Goal: Contribute content

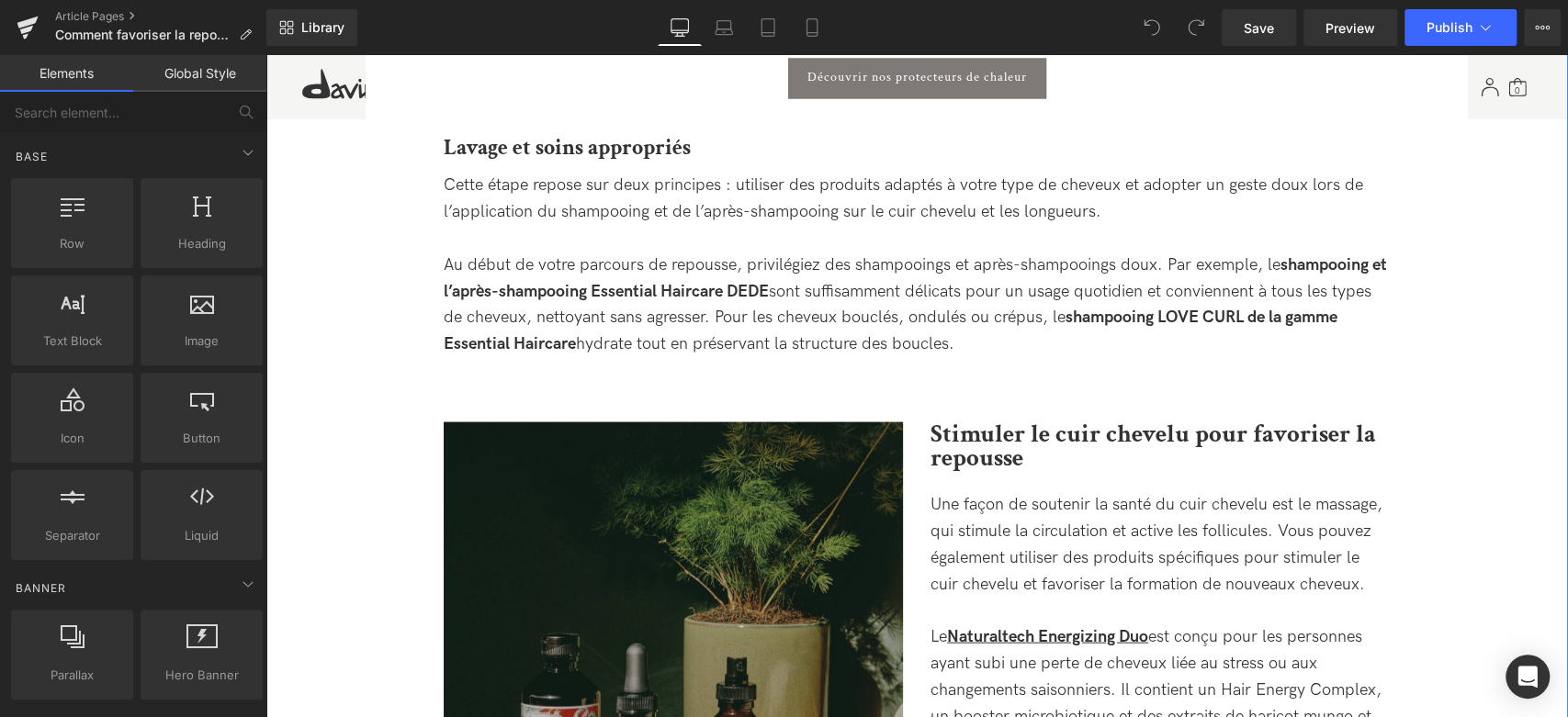
scroll to position [2245, 0]
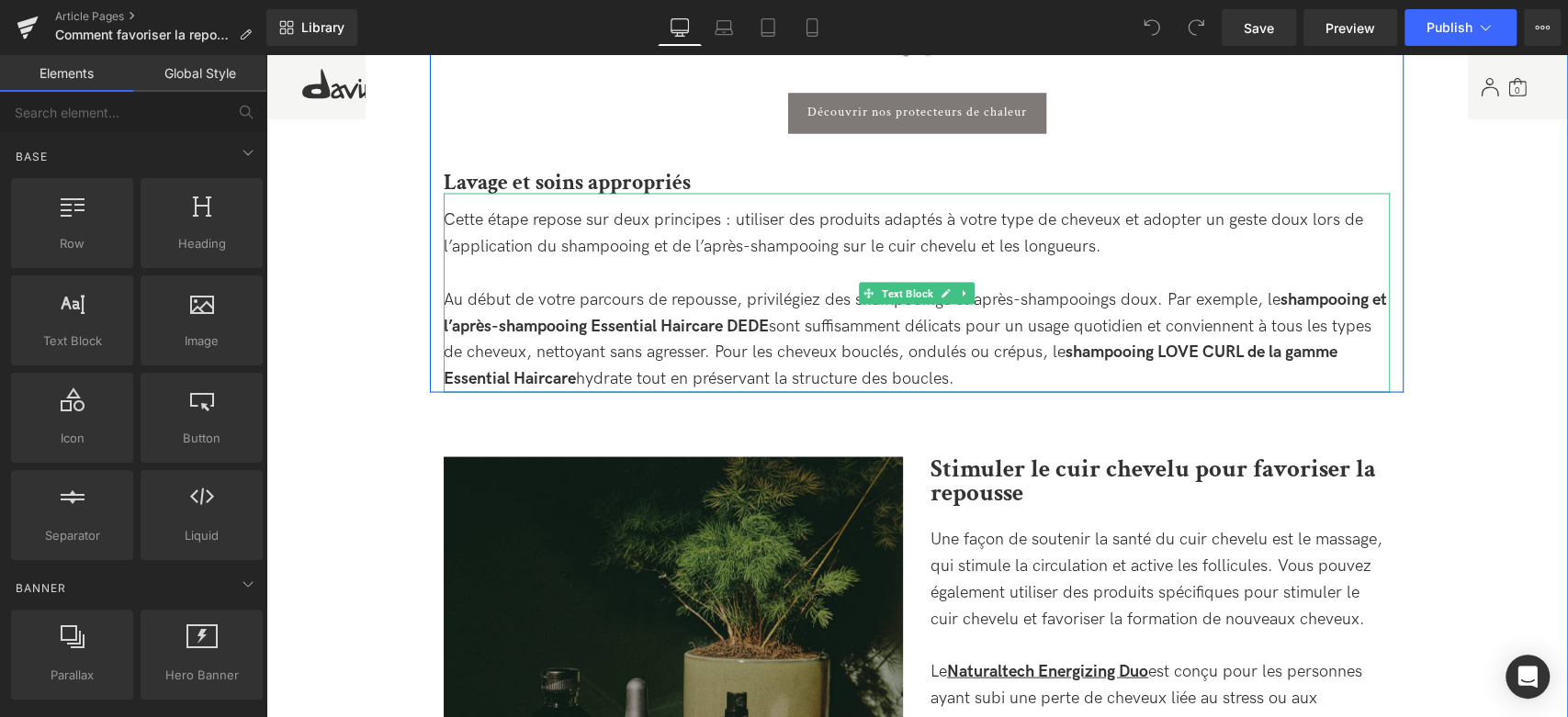
click at [705, 240] on div "Cette étape repose sur deux principes : utiliser des produits adaptés à votre t…" at bounding box center [917, 299] width 946 height 186
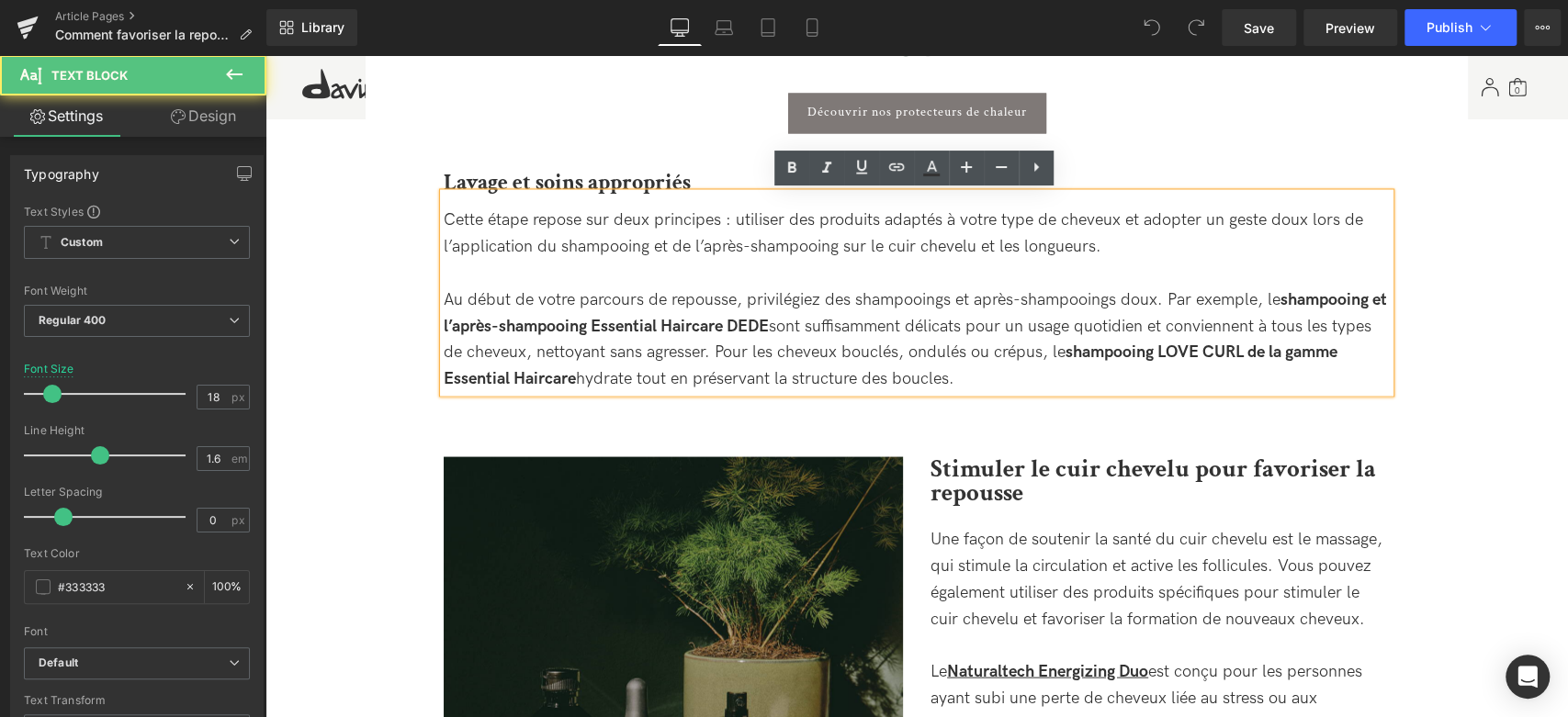
click at [624, 246] on div "Cette étape repose sur deux principes : utiliser des produits adaptés à votre t…" at bounding box center [917, 299] width 946 height 186
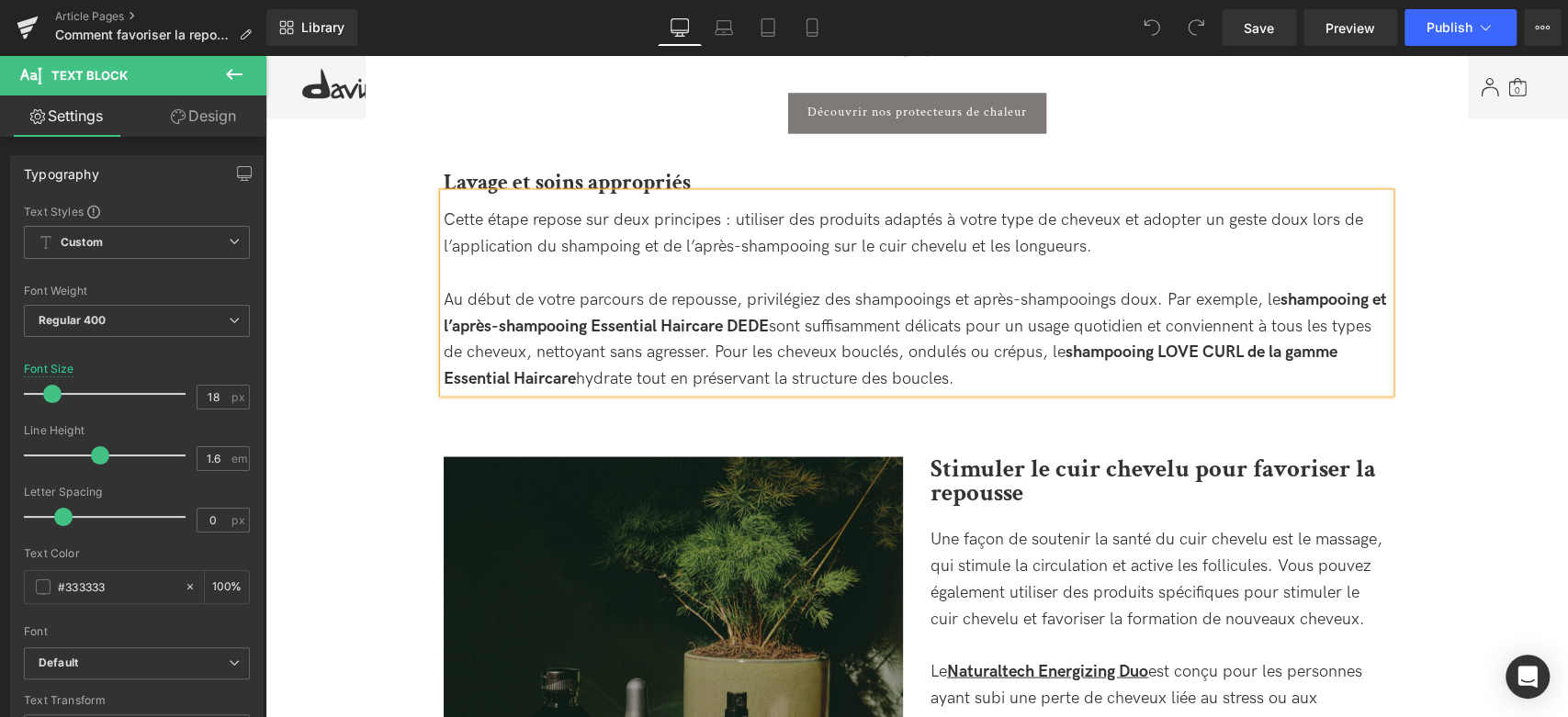
click at [768, 252] on div "Cette étape repose sur deux principes : utiliser des produits adaptés à votre t…" at bounding box center [917, 299] width 946 height 186
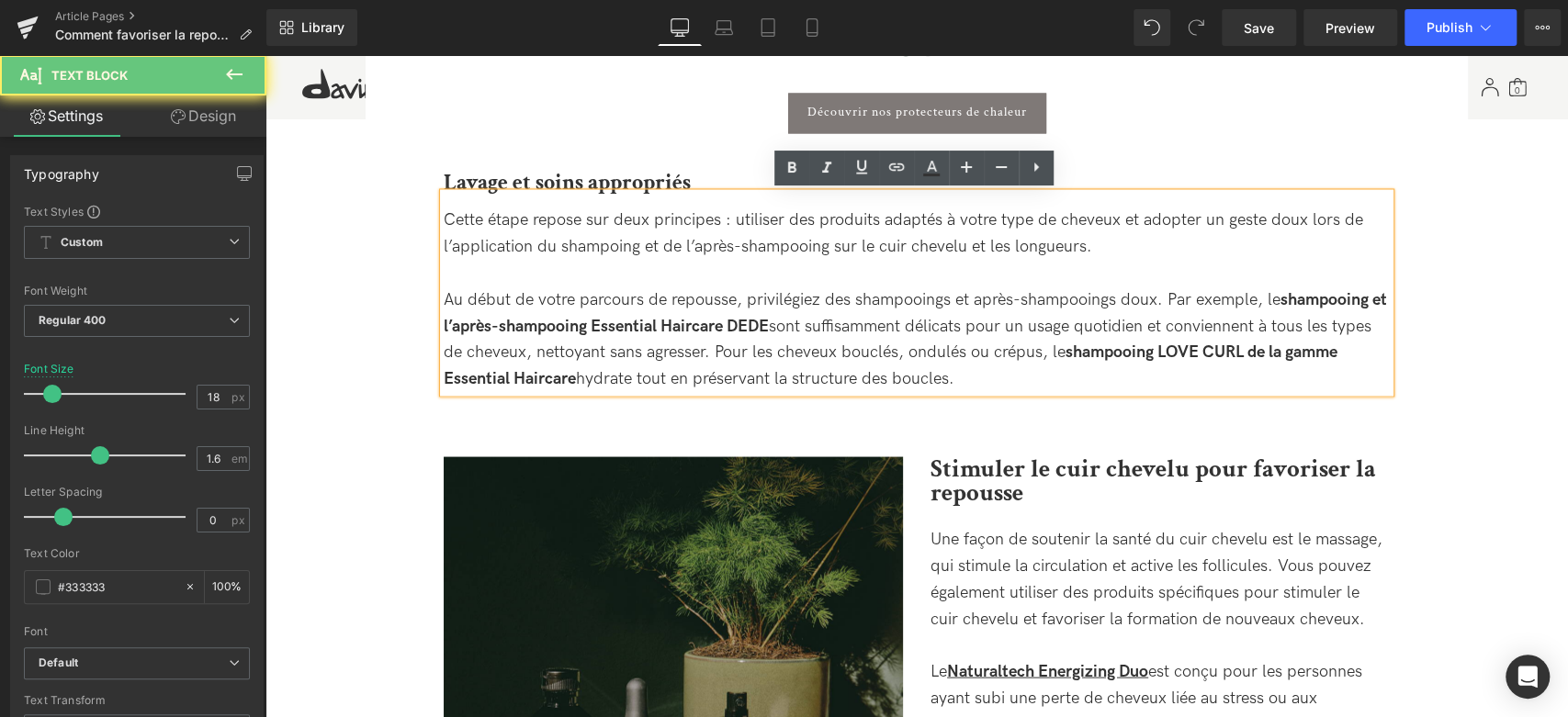
click at [804, 250] on div "Cette étape repose sur deux principes : utiliser des produits adaptés à votre t…" at bounding box center [917, 299] width 946 height 186
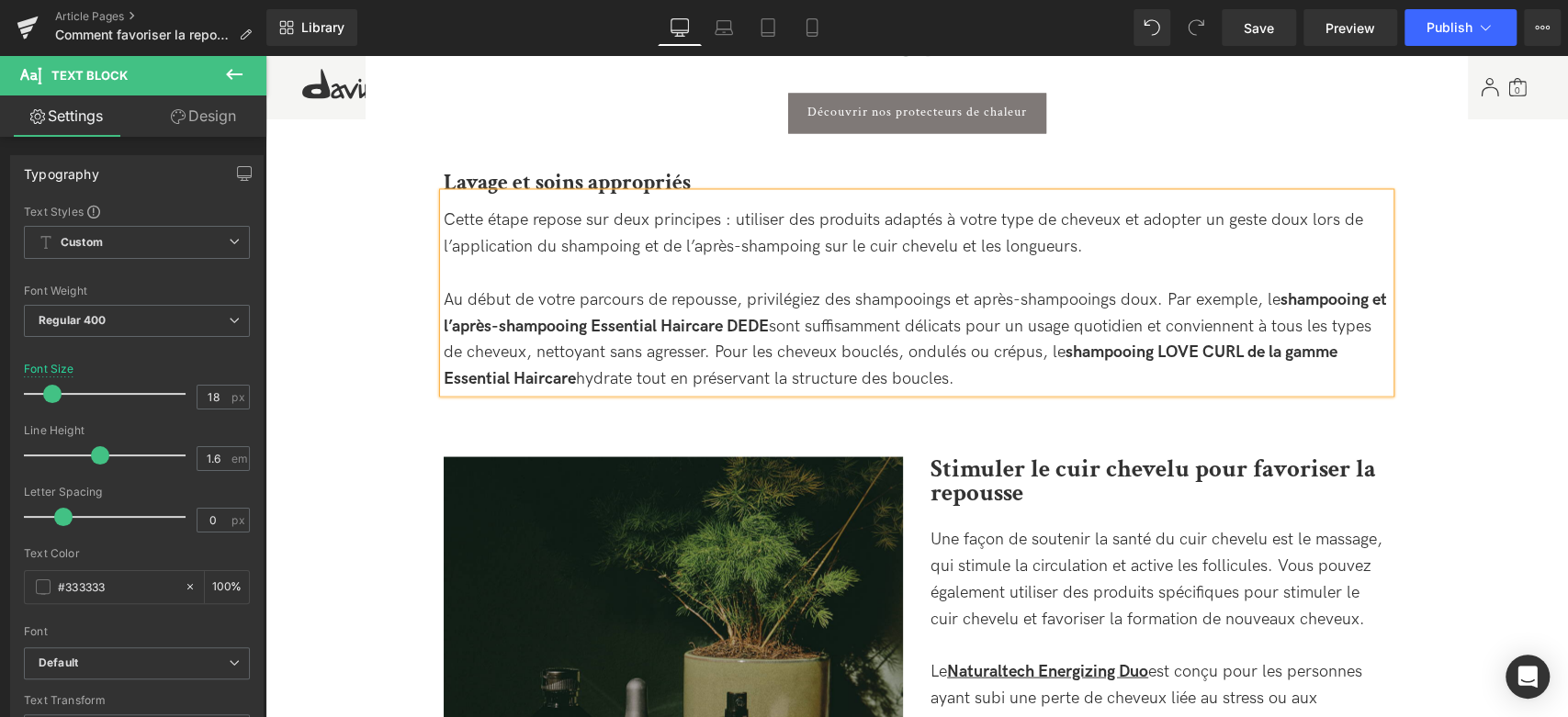
click at [922, 317] on div "Cette étape repose sur deux principes : utiliser des produits adaptés à votre t…" at bounding box center [917, 299] width 946 height 186
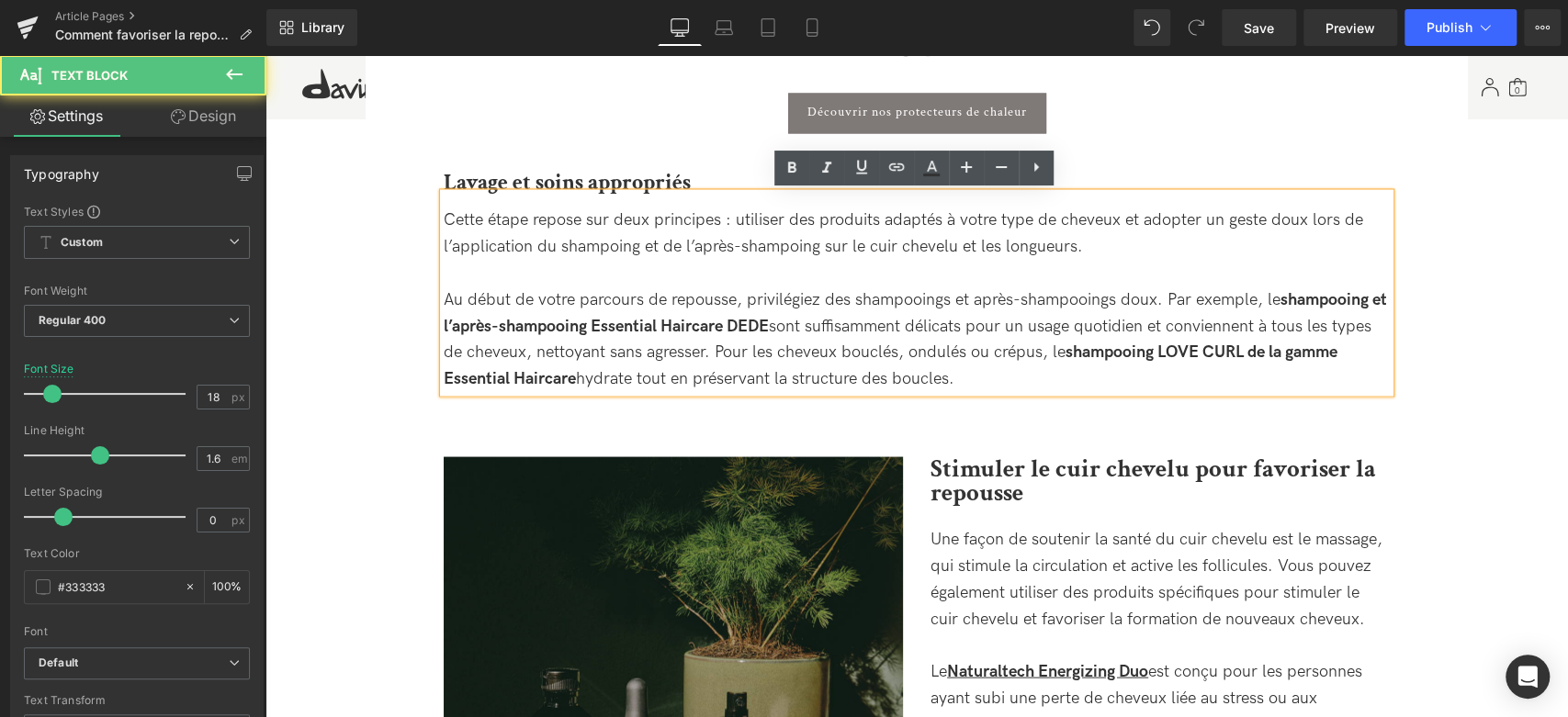
click at [914, 300] on div "Cette étape repose sur deux principes : utiliser des produits adaptés à votre t…" at bounding box center [917, 299] width 946 height 186
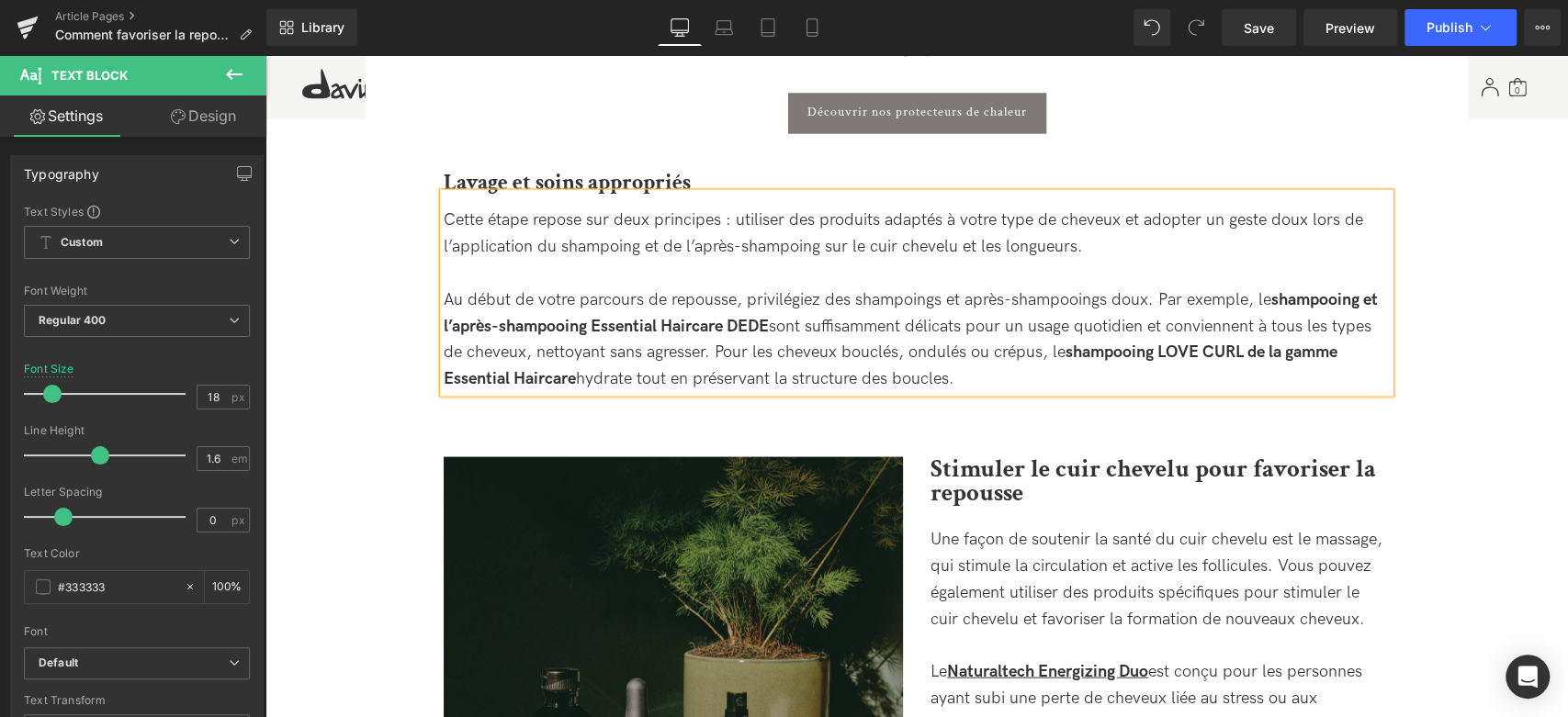
click at [1069, 310] on div "Cette étape repose sur deux principes : utiliser des produits adaptés à votre t…" at bounding box center [917, 299] width 946 height 186
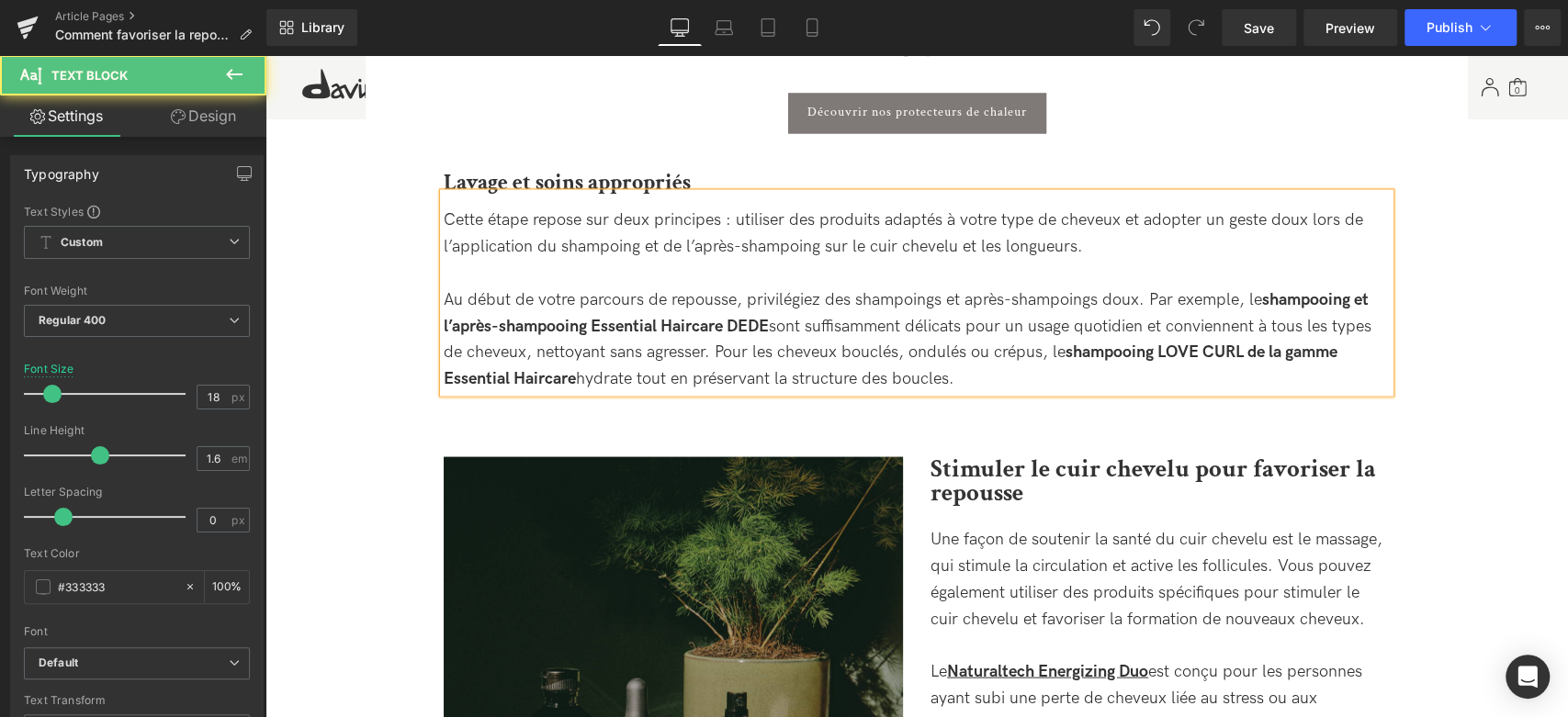
click at [1123, 304] on div "Cette étape repose sur deux principes : utiliser des produits adaptés à votre t…" at bounding box center [917, 299] width 946 height 186
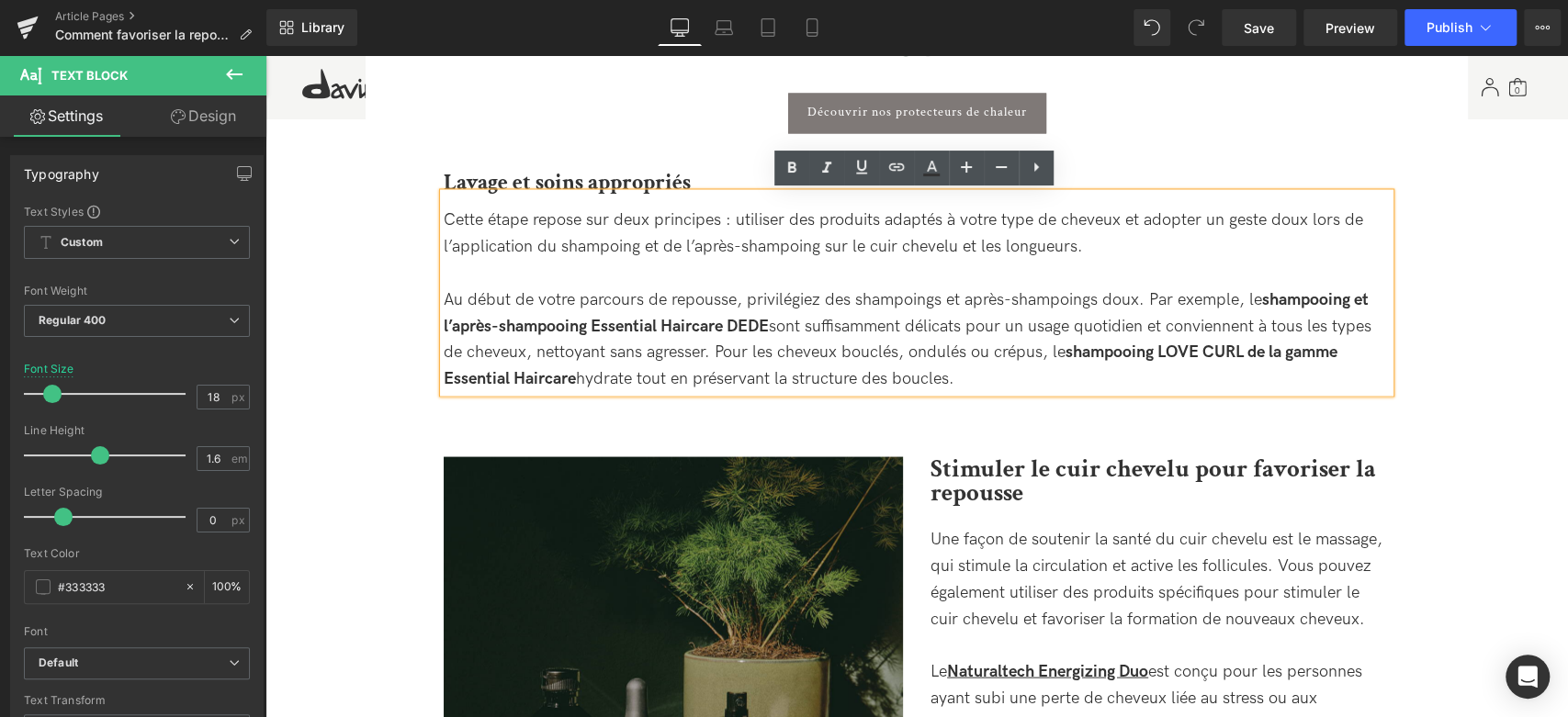
click at [1311, 295] on strong "shampooing et l’après-shampooing Essential Haircare DEDE" at bounding box center [907, 312] width 926 height 46
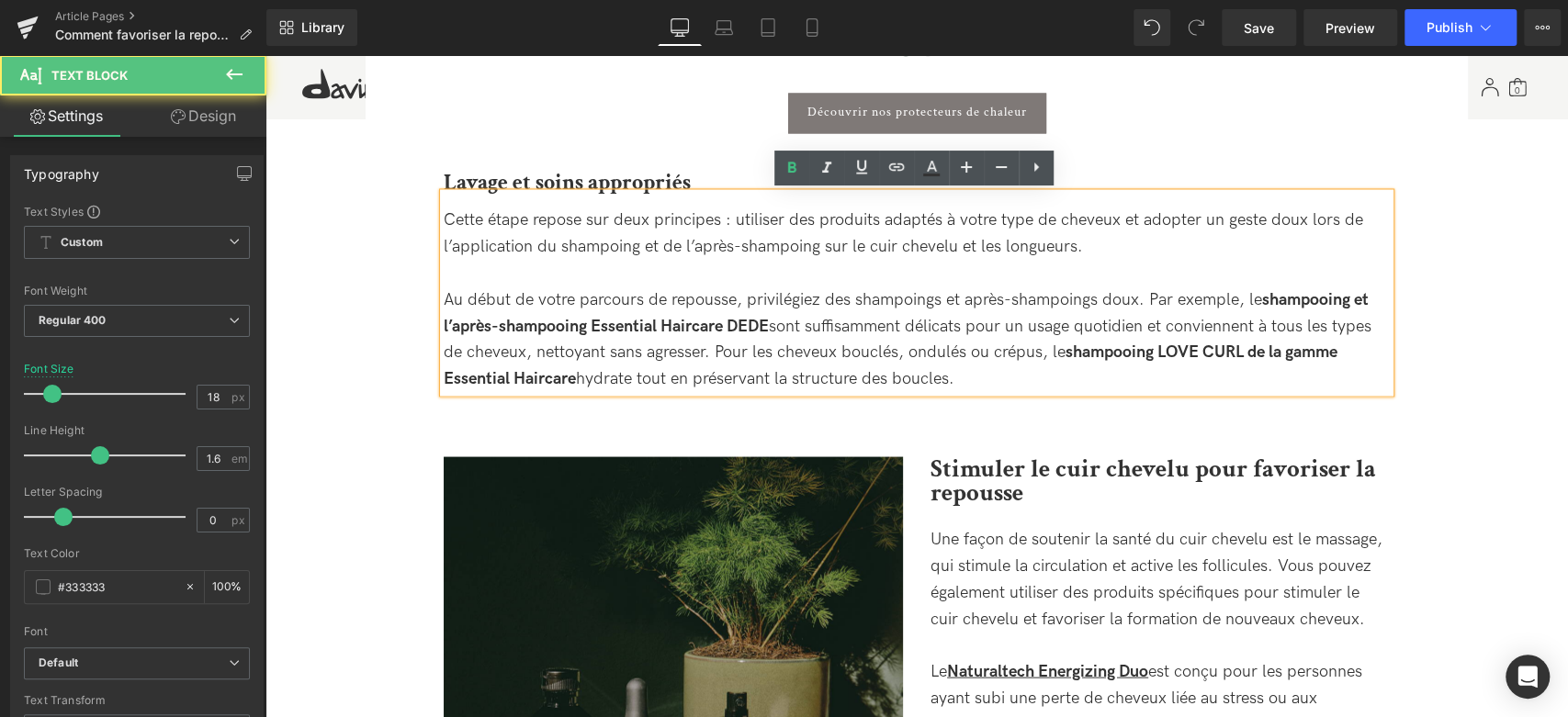
click at [1316, 296] on strong "shampooing et l’après-shampooing Essential Haircare DEDE" at bounding box center [907, 312] width 926 height 46
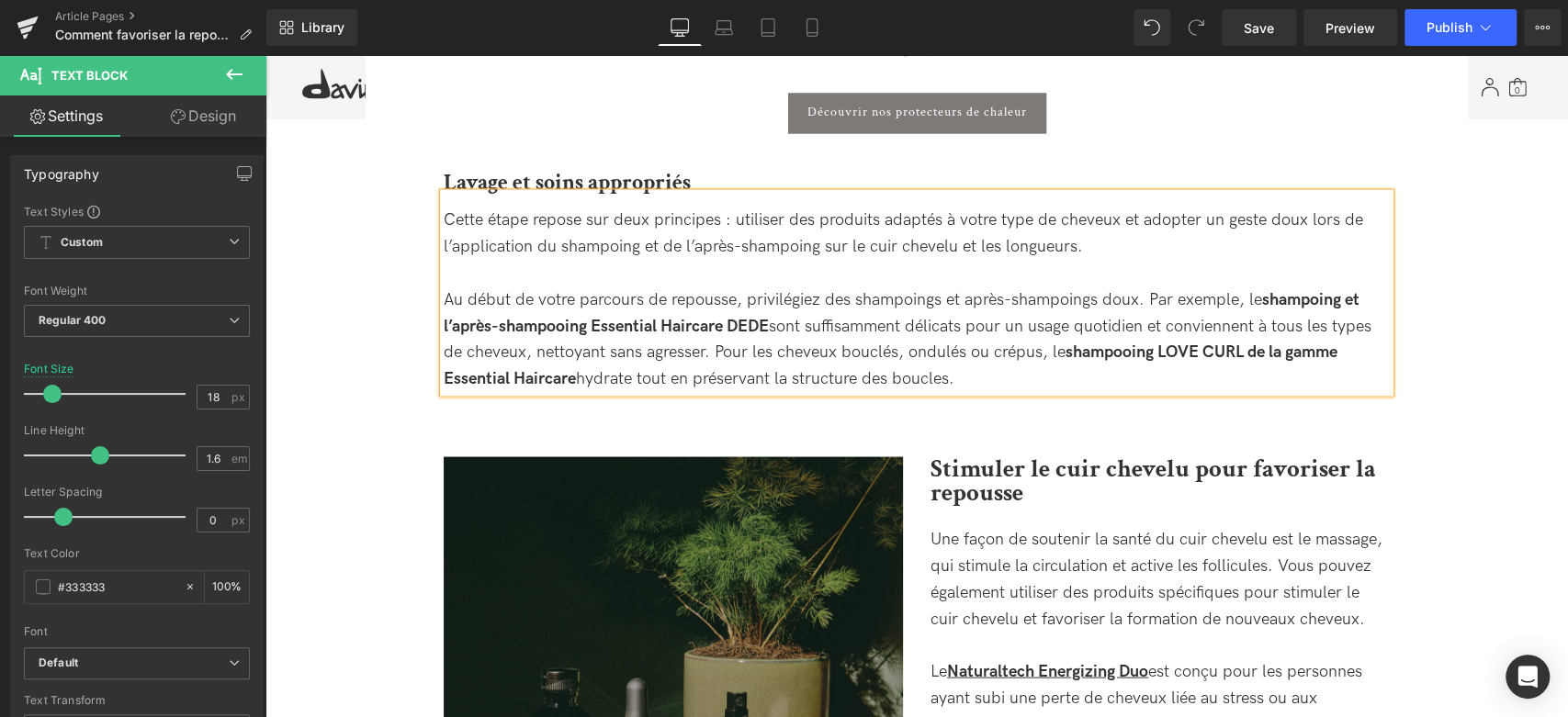
click at [559, 324] on strong "shampoing et l’après-shampooing Essential Haircare DEDE" at bounding box center [902, 312] width 916 height 46
click at [455, 322] on strong "shampoing et l’après-shampoing Essential Haircare DEDE" at bounding box center [902, 312] width 916 height 46
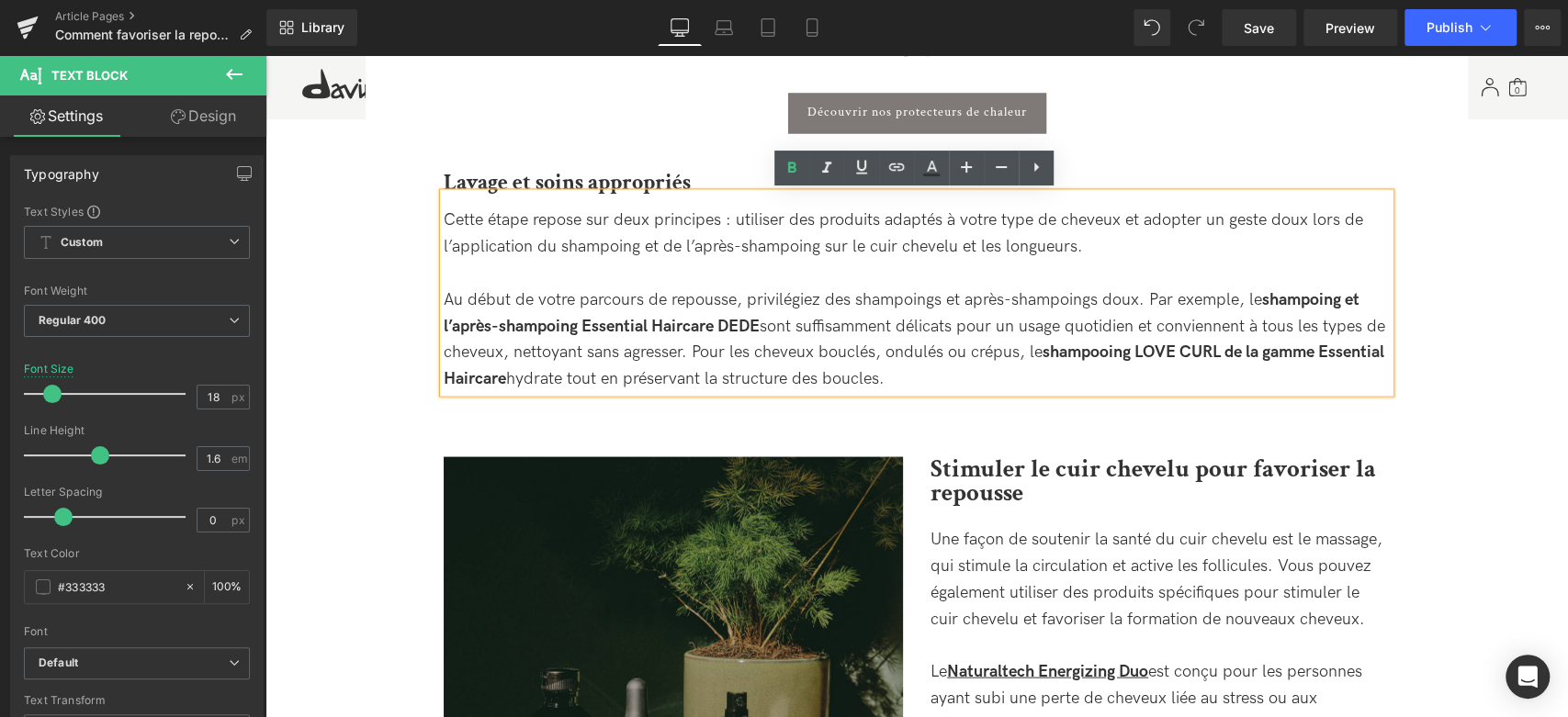
click at [768, 323] on div "Cette étape repose sur deux principes : utiliser des produits adaptés à votre t…" at bounding box center [917, 299] width 946 height 186
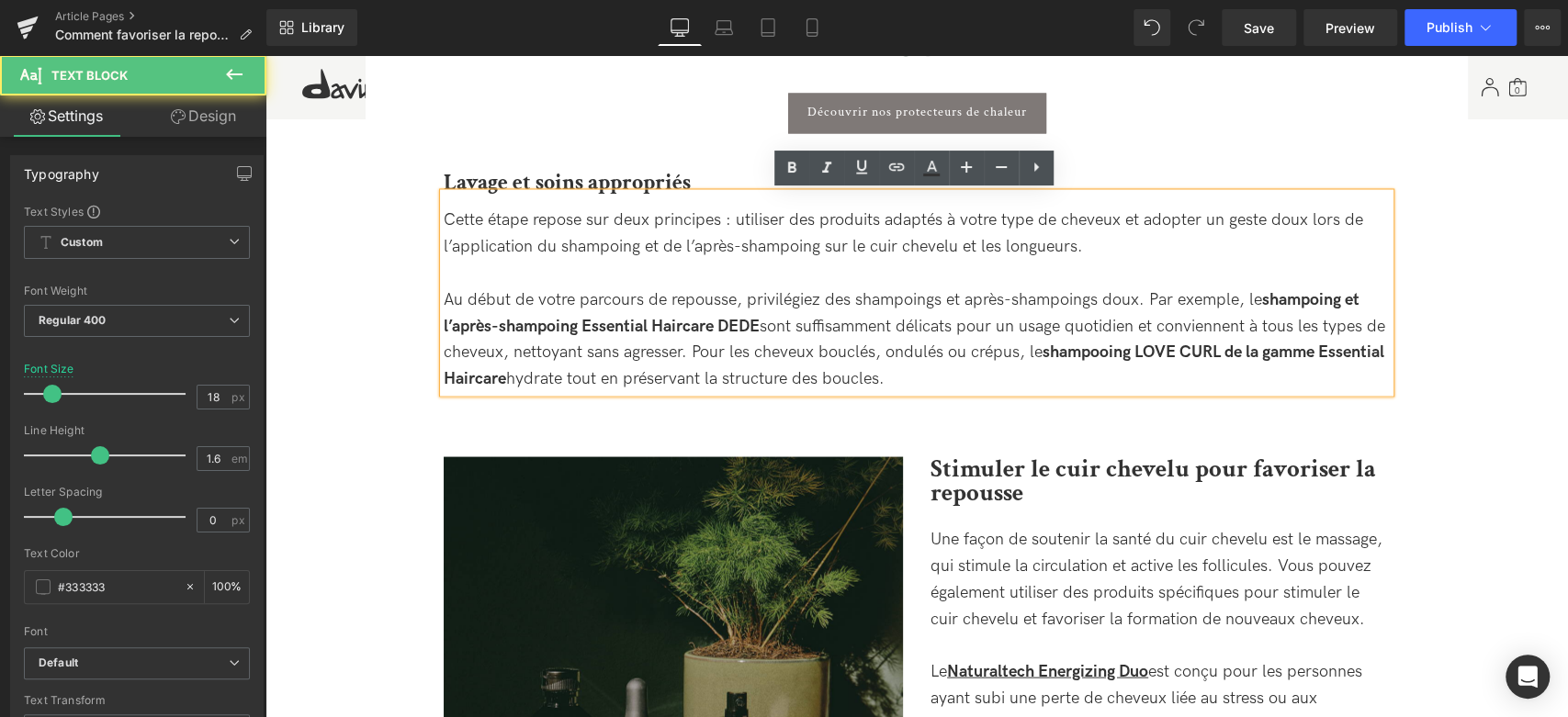
click at [1135, 345] on strong "shampooing LOVE CURL de la gamme Essential Haircare" at bounding box center [914, 365] width 941 height 46
click at [1122, 352] on strong "shampooing LOVE CURL de la gamme Essential Haircare" at bounding box center [914, 365] width 941 height 46
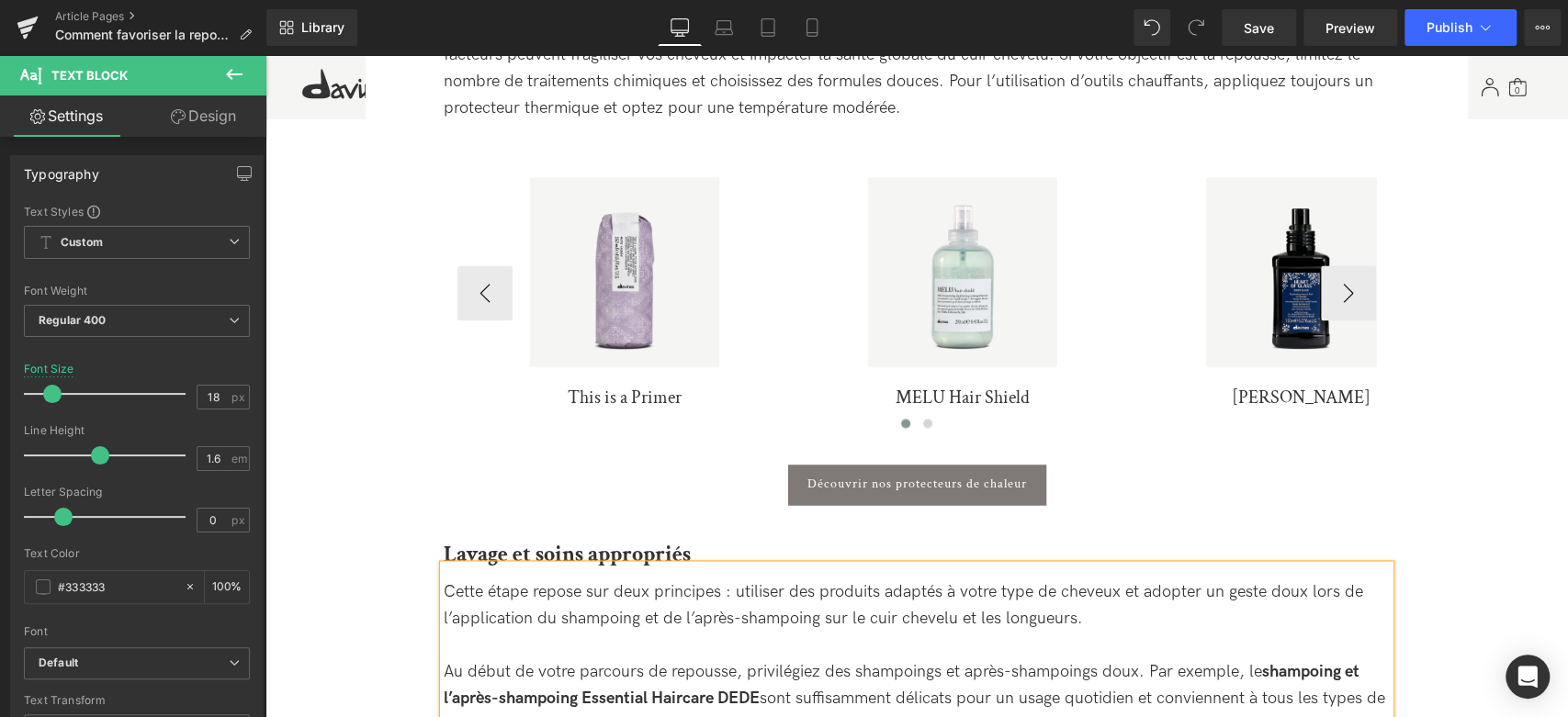
scroll to position [1837, 0]
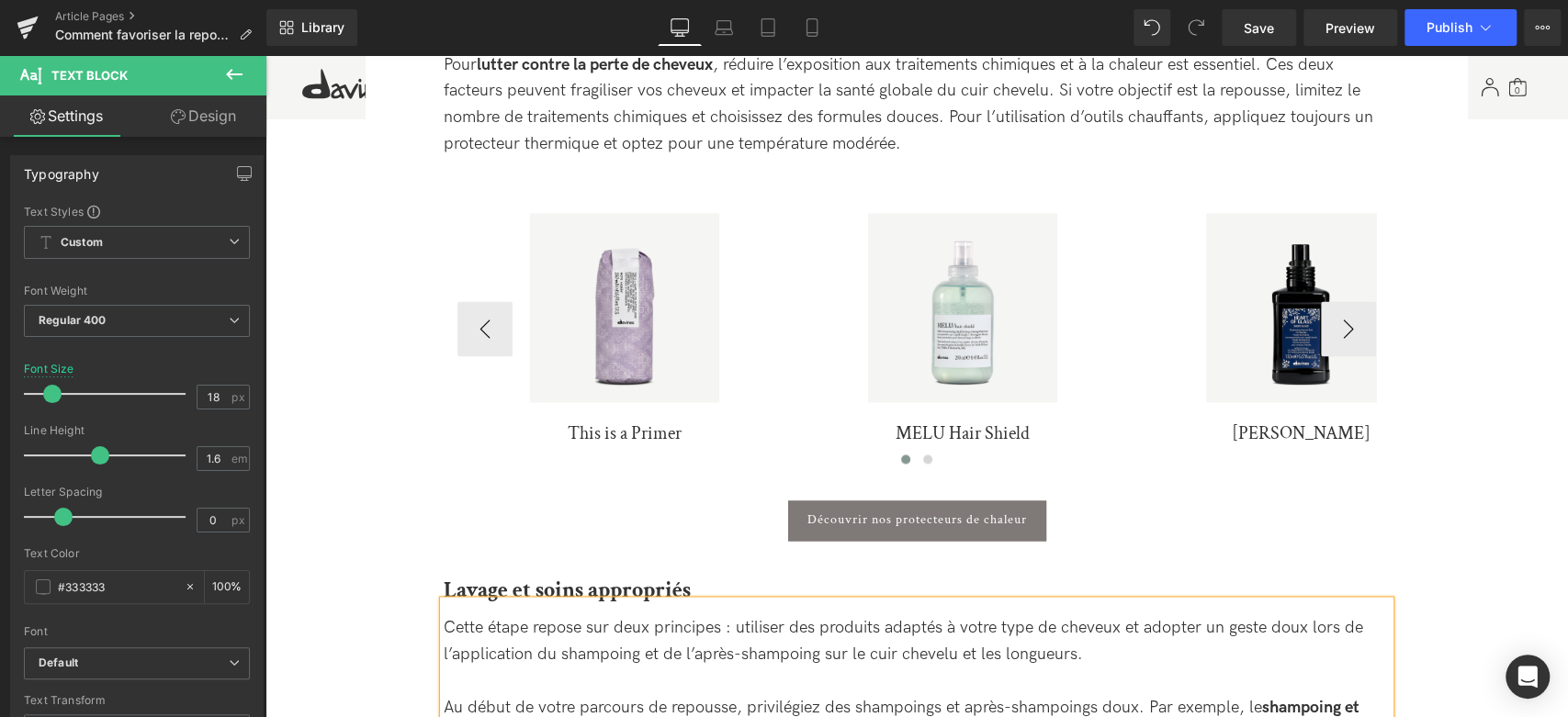
click at [624, 294] on div "Sale Off (P) Image" at bounding box center [624, 308] width 315 height 189
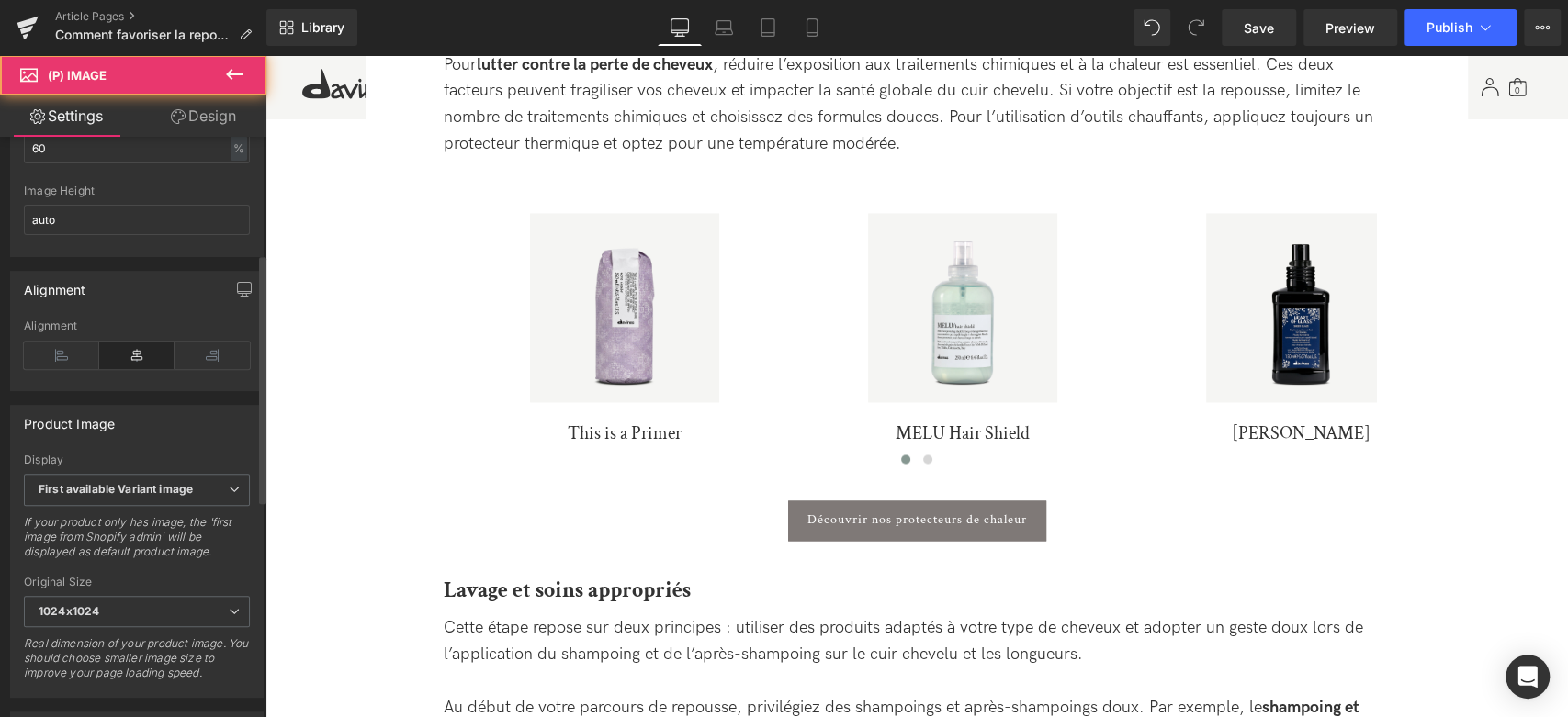
scroll to position [775, 0]
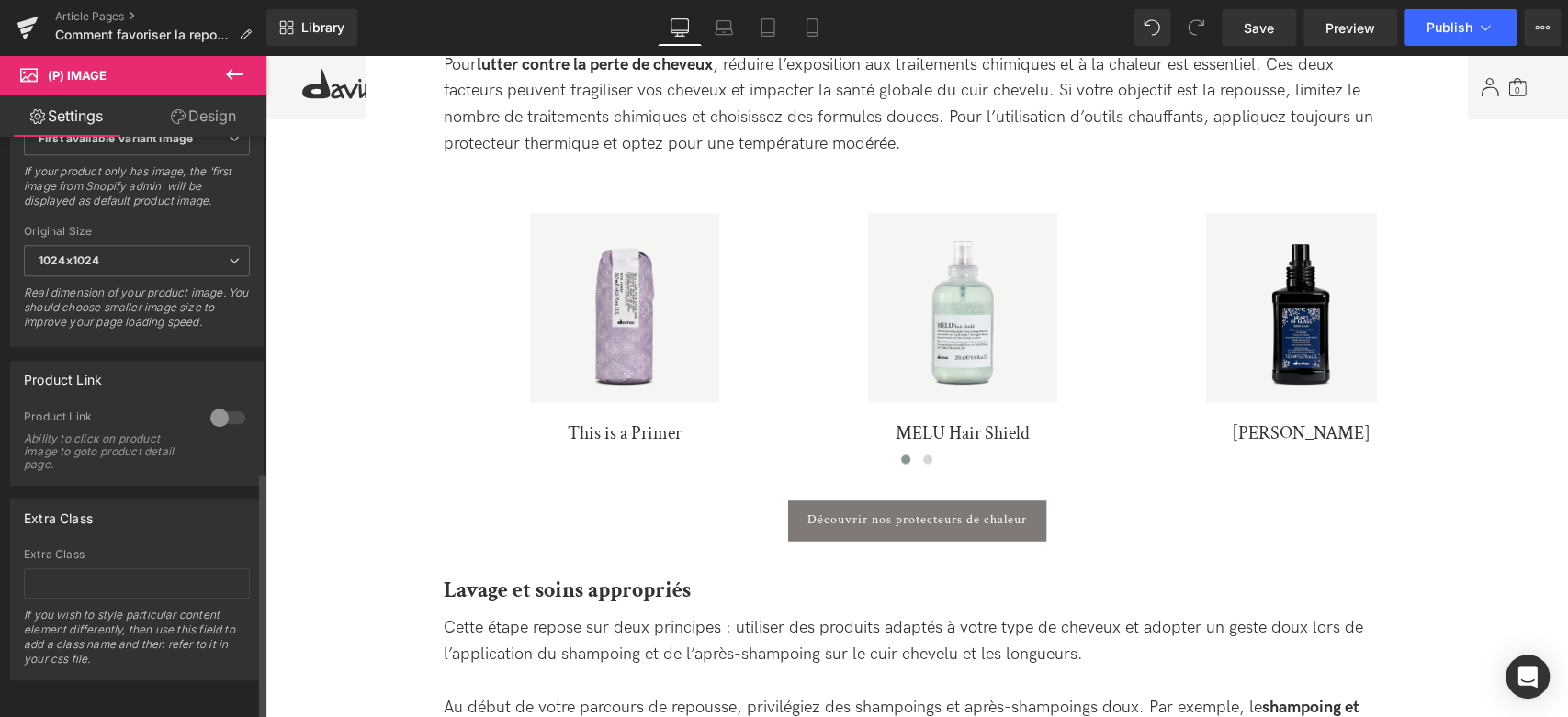
click at [224, 405] on div at bounding box center [227, 417] width 44 height 29
click at [914, 346] on img at bounding box center [963, 308] width 189 height 189
click at [229, 404] on div at bounding box center [227, 417] width 44 height 29
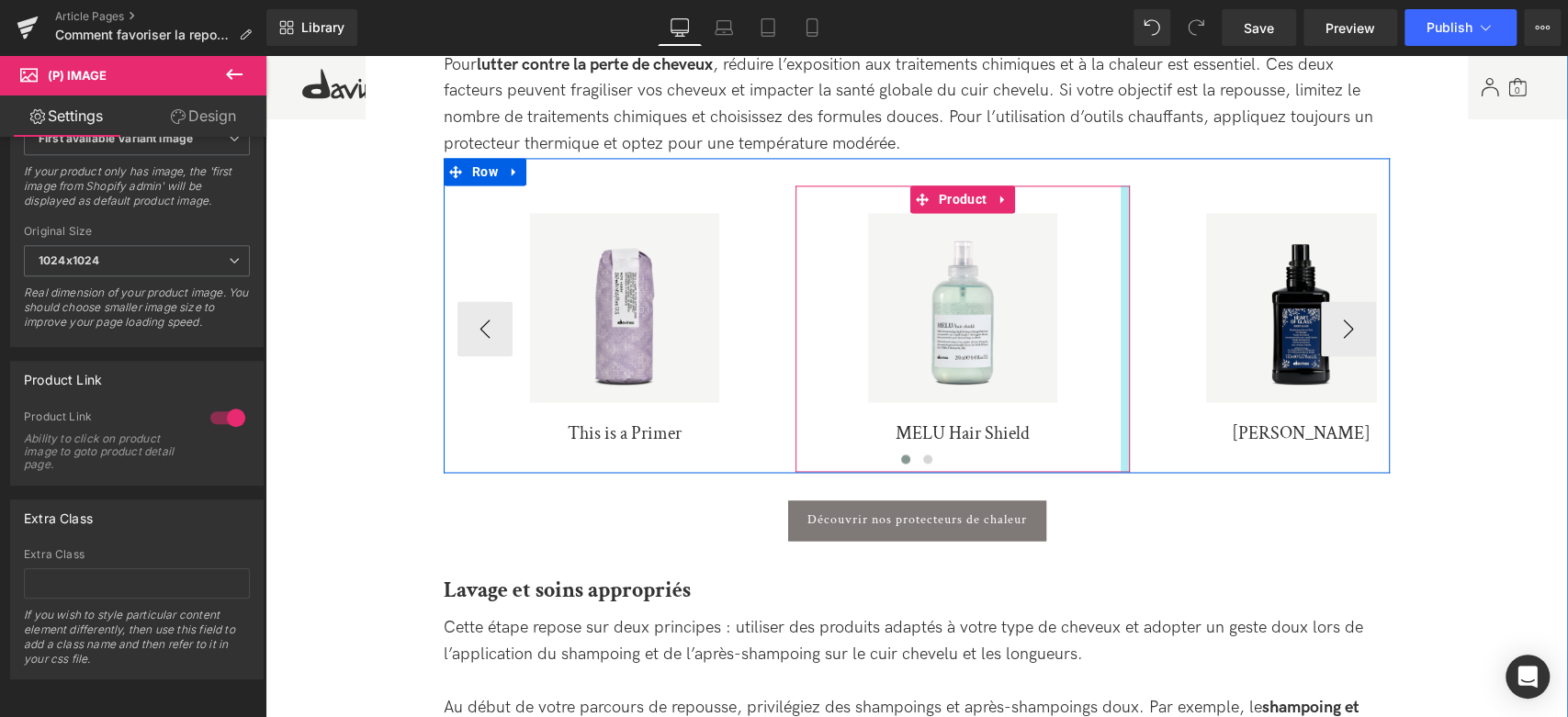
click at [1206, 343] on img at bounding box center [1301, 308] width 189 height 189
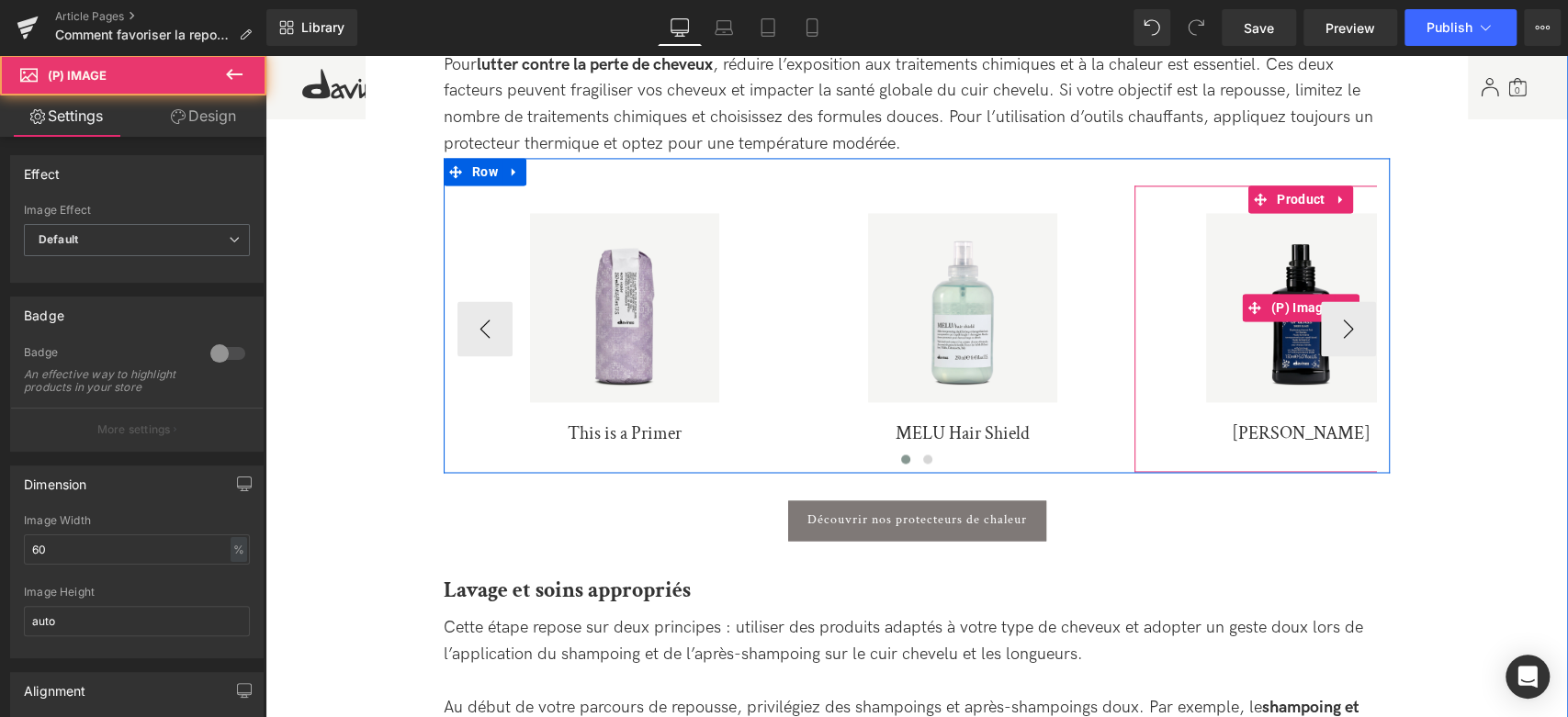
click at [1247, 329] on img at bounding box center [1301, 308] width 189 height 189
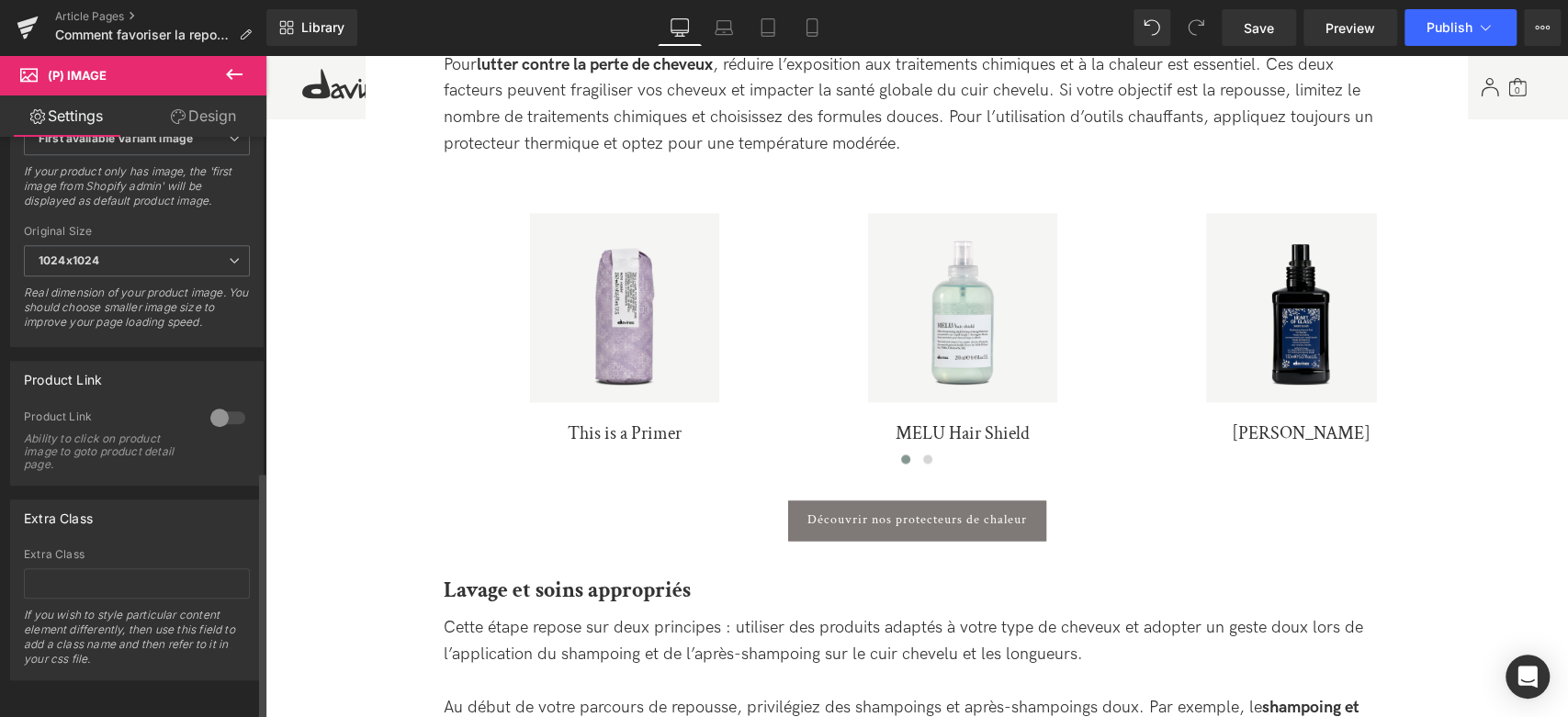
click at [228, 408] on div at bounding box center [227, 417] width 44 height 29
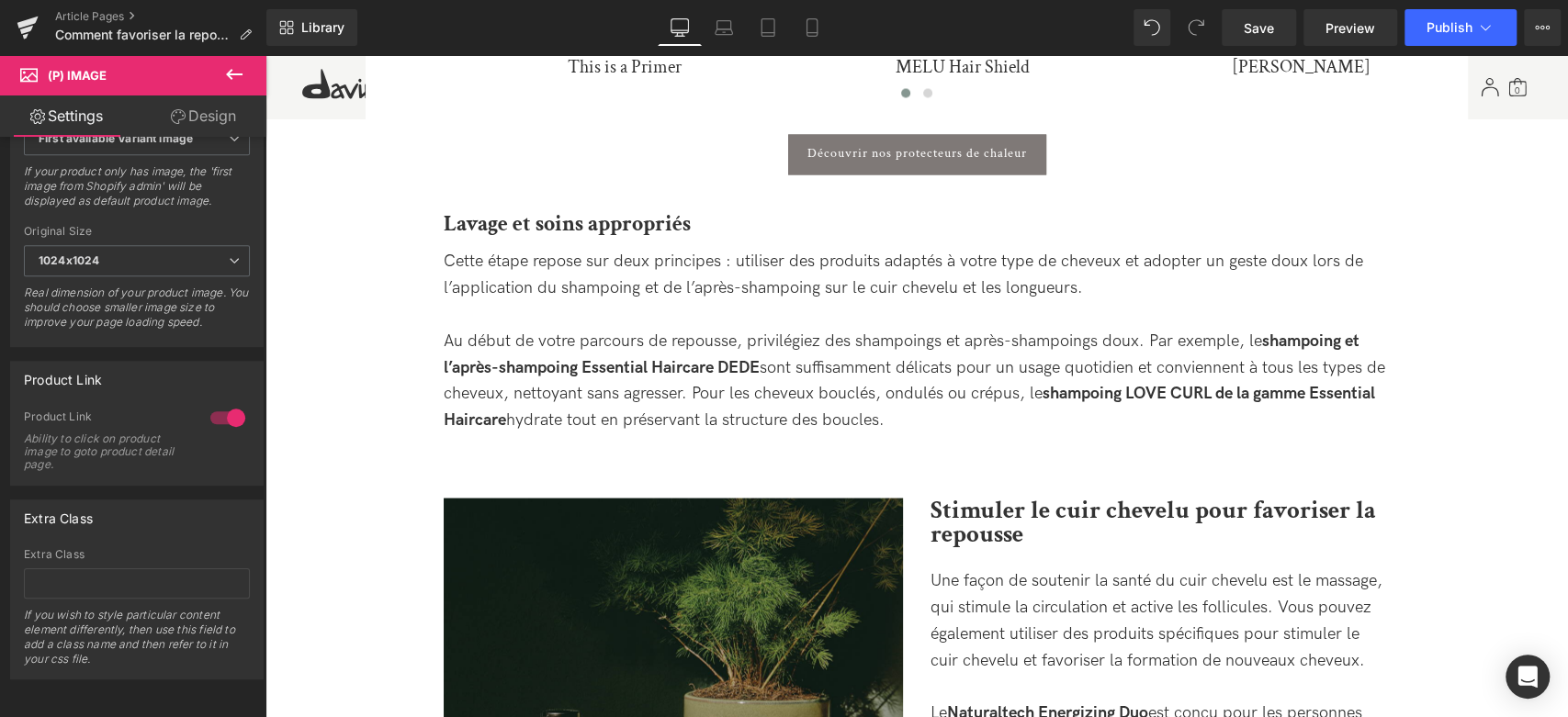
scroll to position [2245, 0]
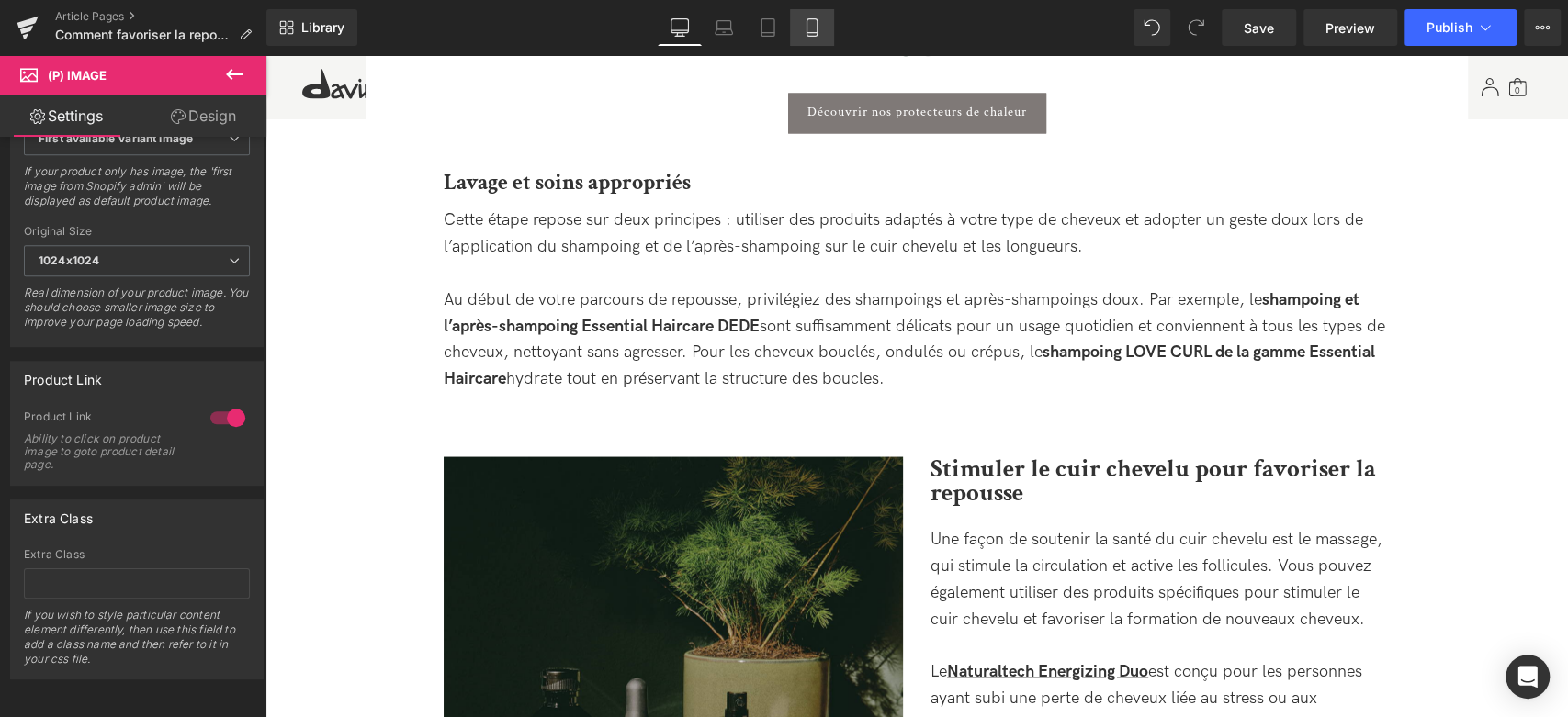
click at [810, 26] on icon at bounding box center [813, 28] width 19 height 19
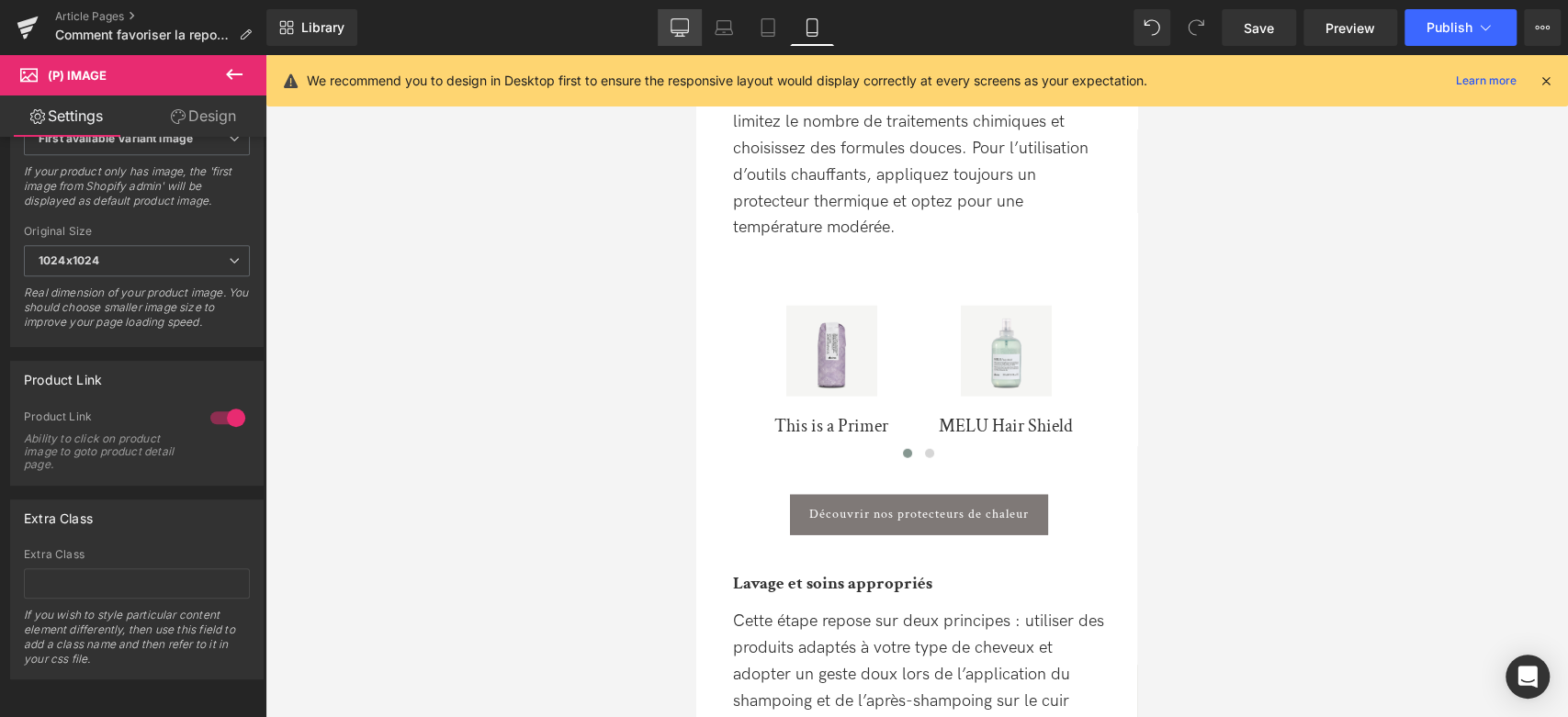
click at [684, 34] on icon at bounding box center [680, 28] width 19 height 19
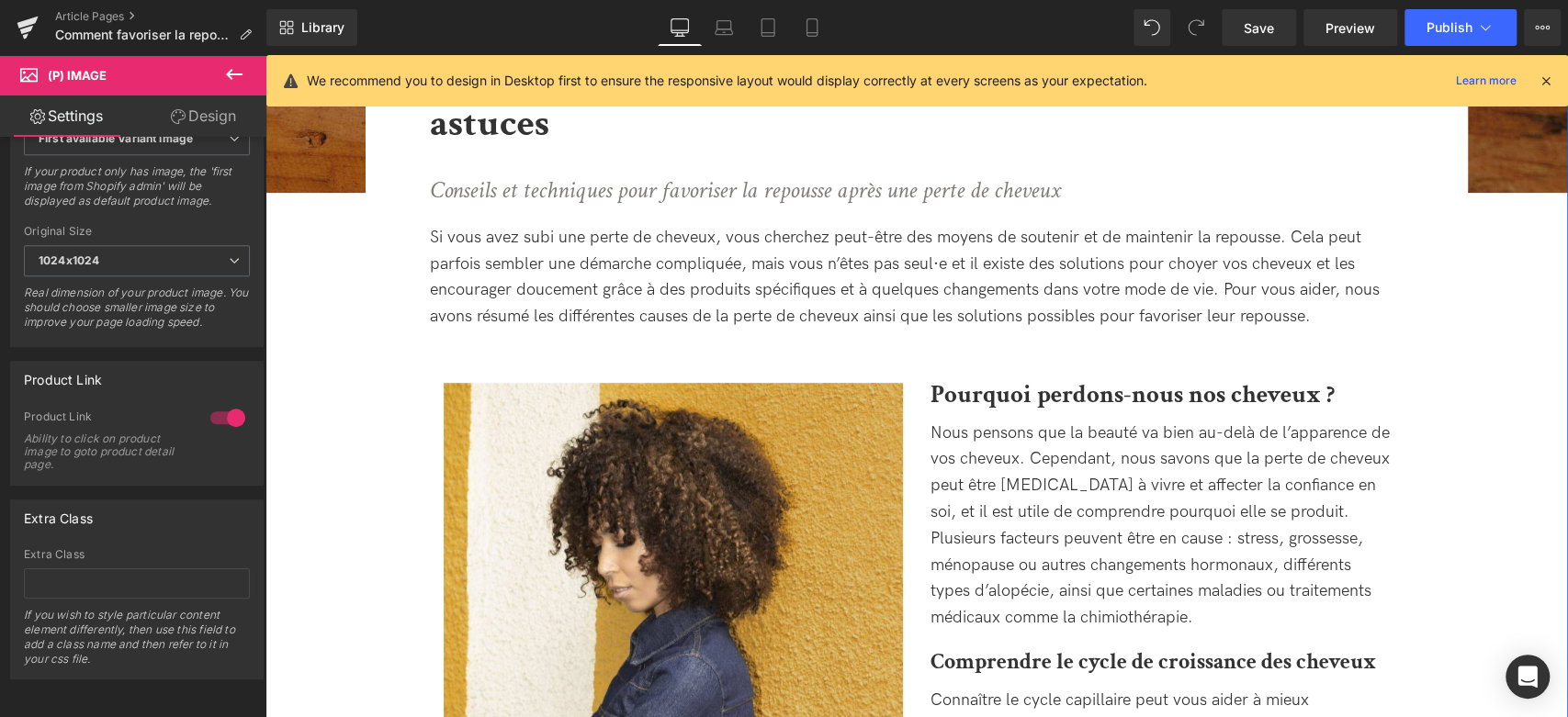
scroll to position [0, 0]
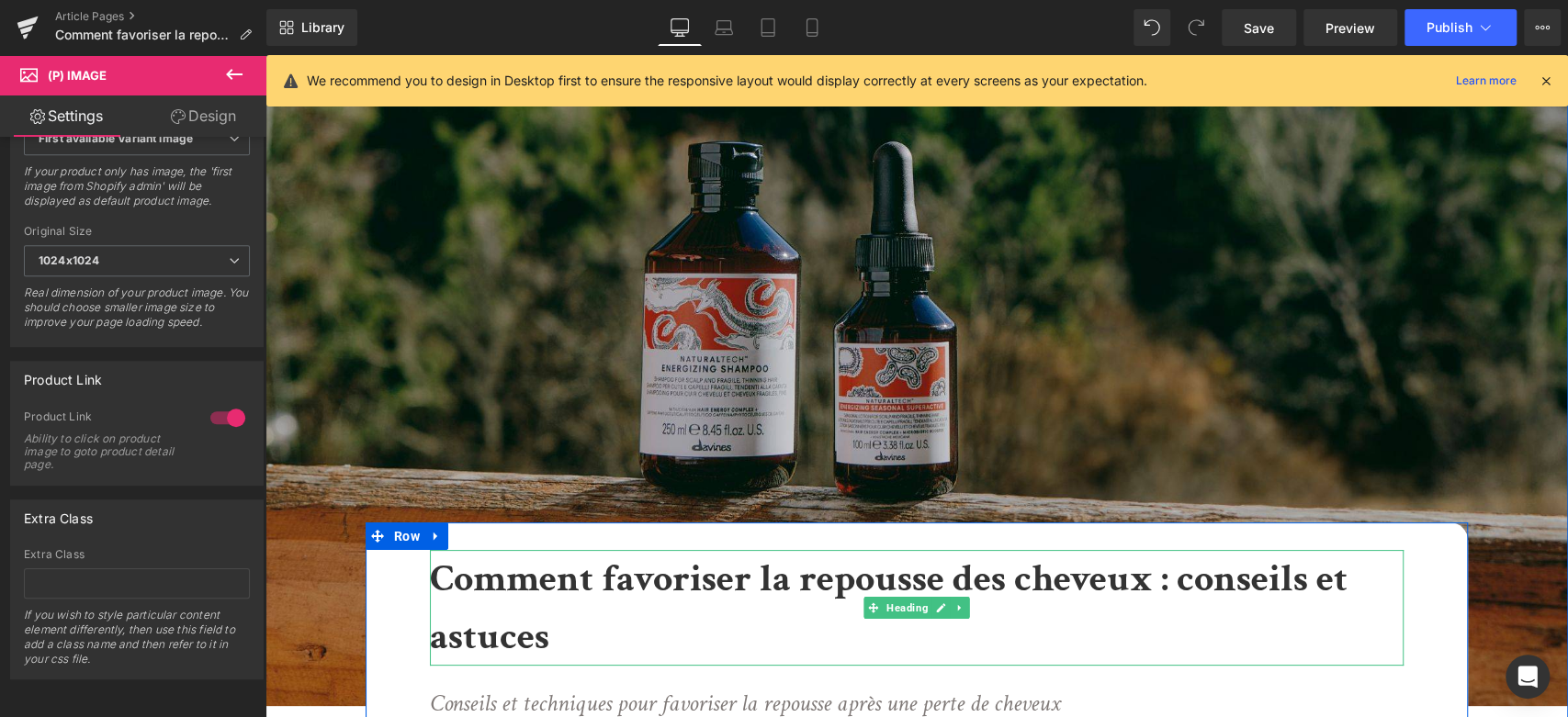
click at [484, 607] on h1 "Comment favoriser la repousse des cheveux : conseils et astuces" at bounding box center [917, 609] width 974 height 116
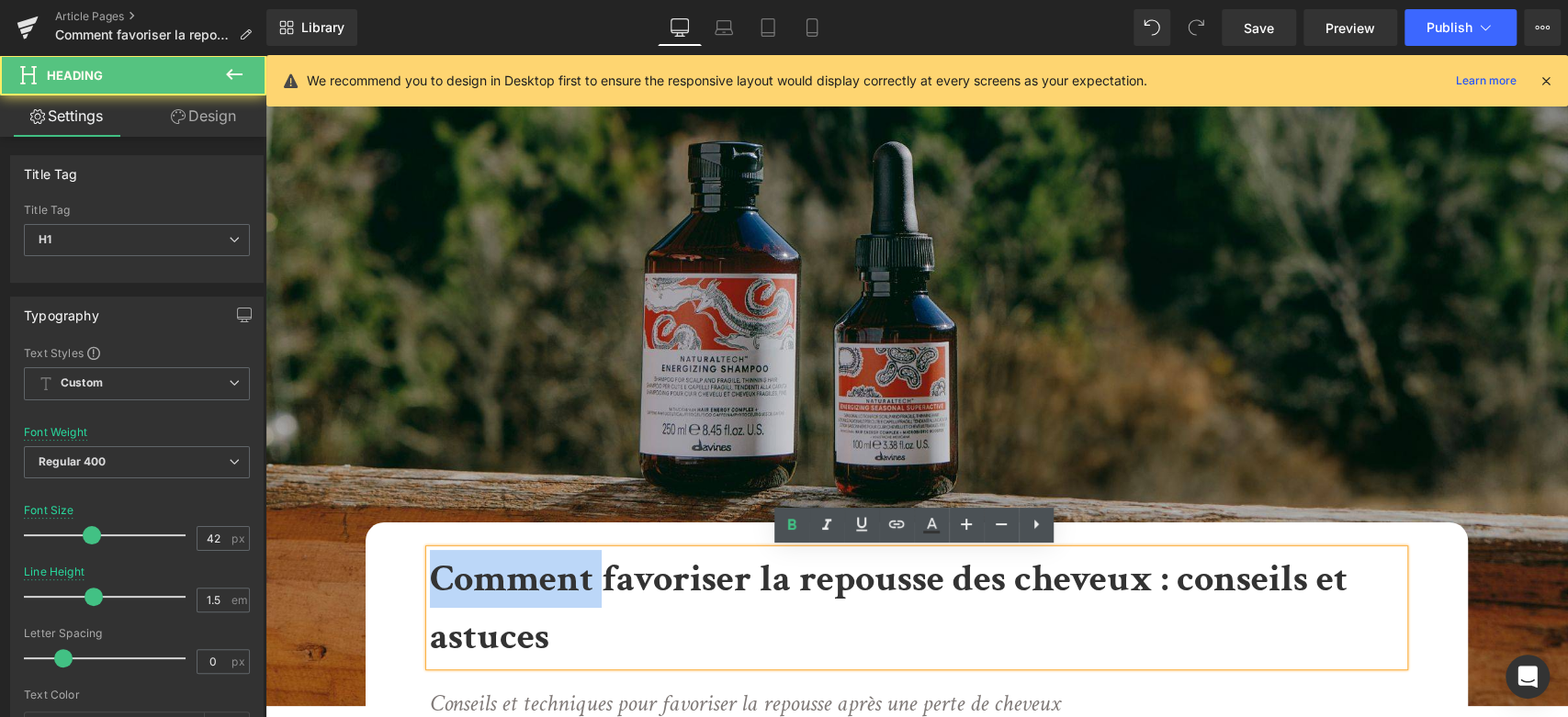
click at [484, 607] on h1 "Comment favoriser la repousse des cheveux : conseils et astuces" at bounding box center [917, 609] width 974 height 116
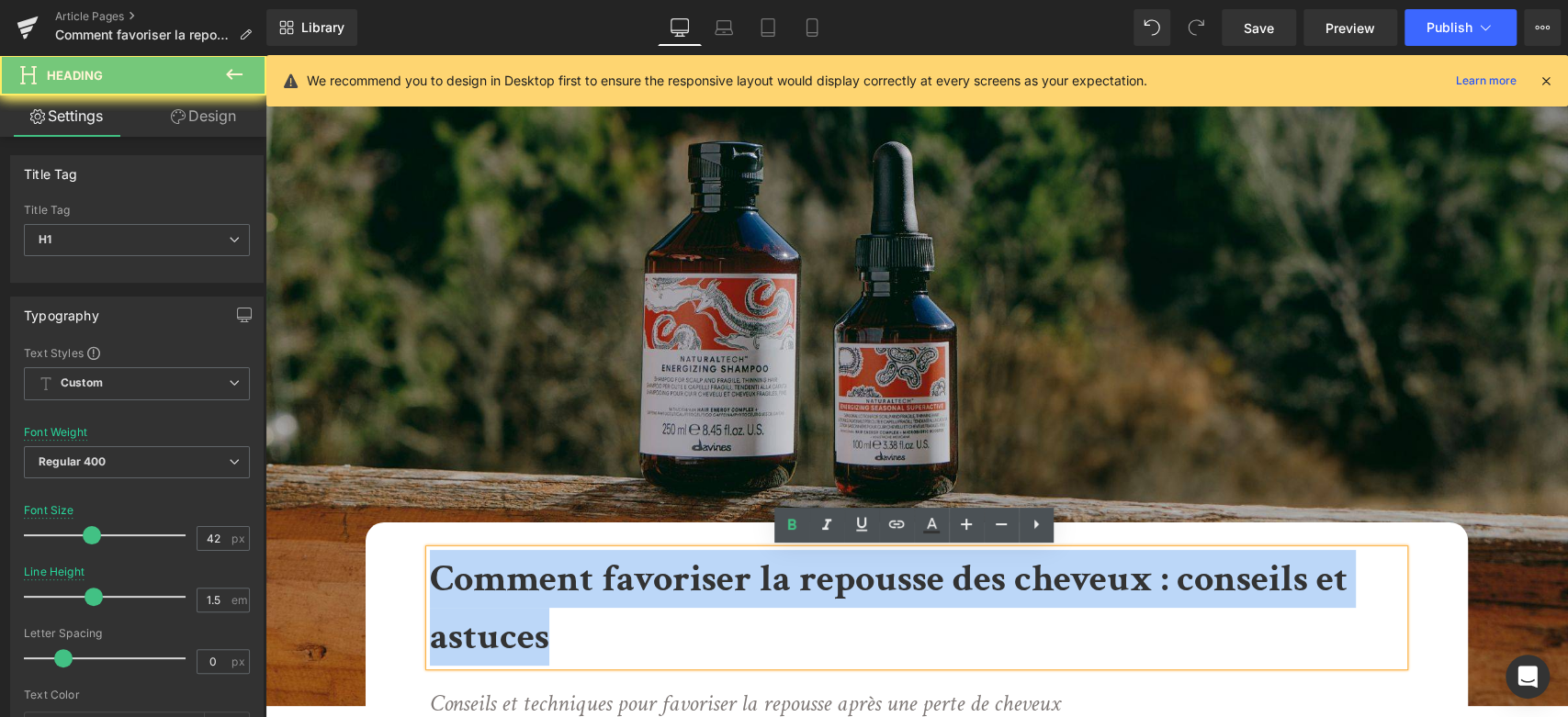
click at [484, 607] on h1 "Comment favoriser la repousse des cheveux : conseils et astuces" at bounding box center [917, 609] width 974 height 116
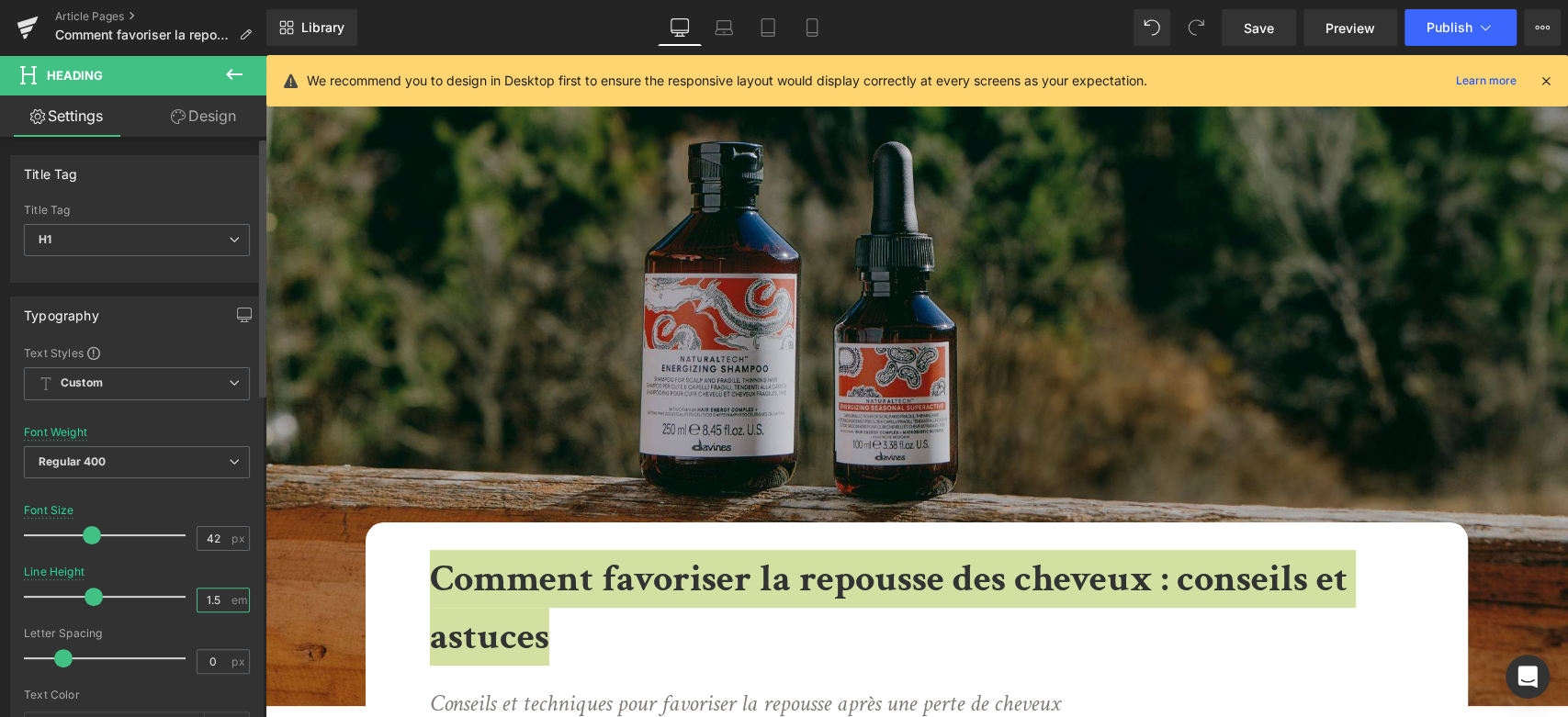
click at [213, 598] on input "1.5" at bounding box center [213, 600] width 32 height 23
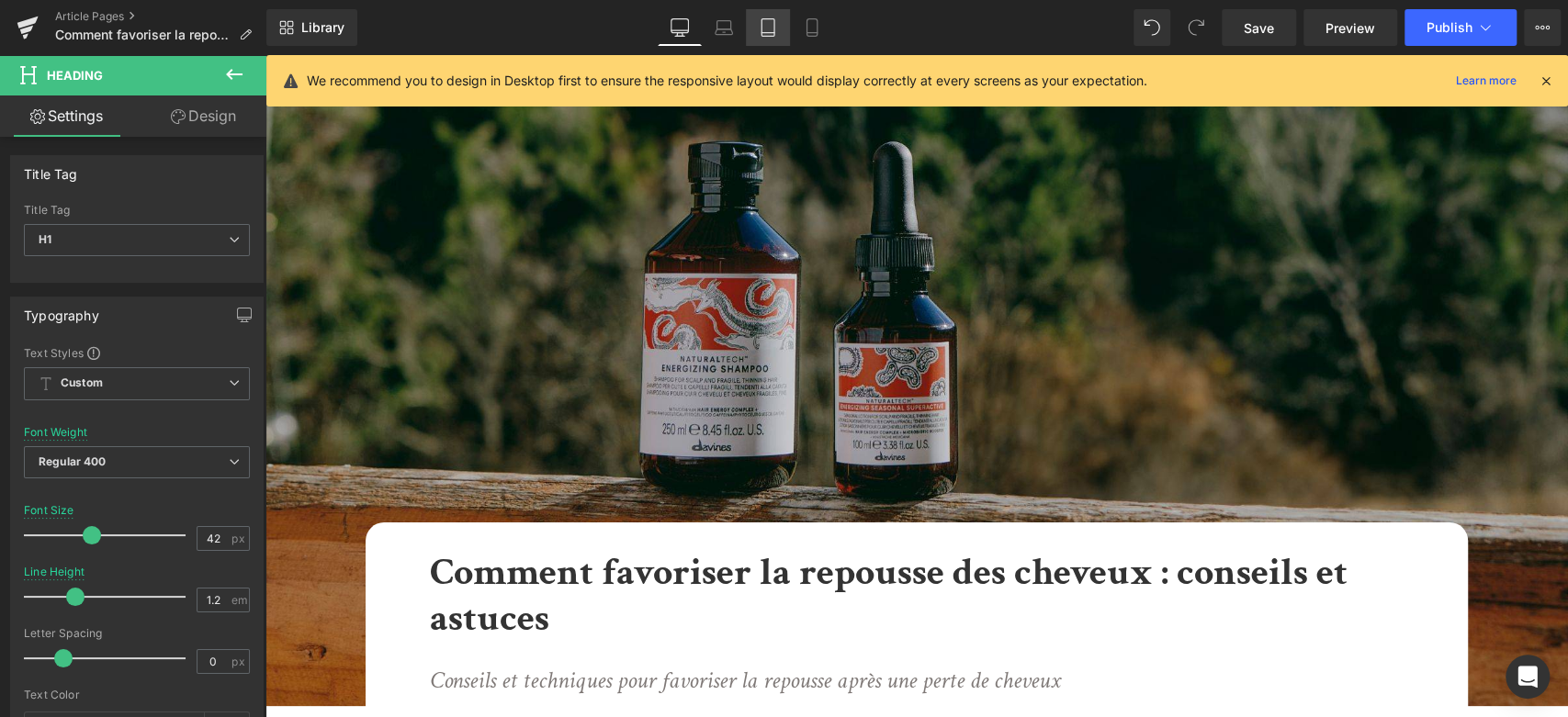
click at [771, 42] on link "Tablet" at bounding box center [768, 27] width 44 height 36
type input "1"
type input "100"
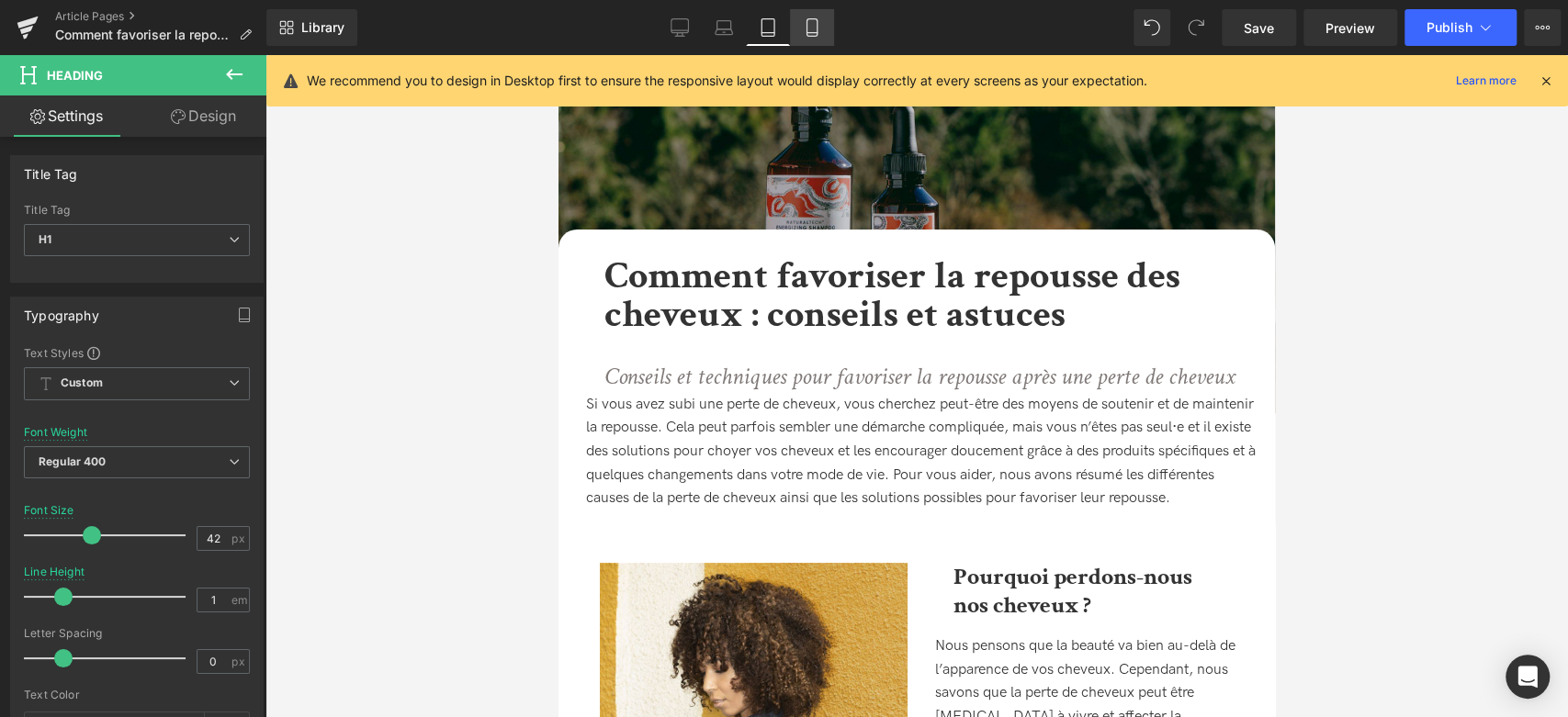
click at [803, 34] on icon at bounding box center [813, 28] width 19 height 19
type input "28"
type input "1.2"
type input "100"
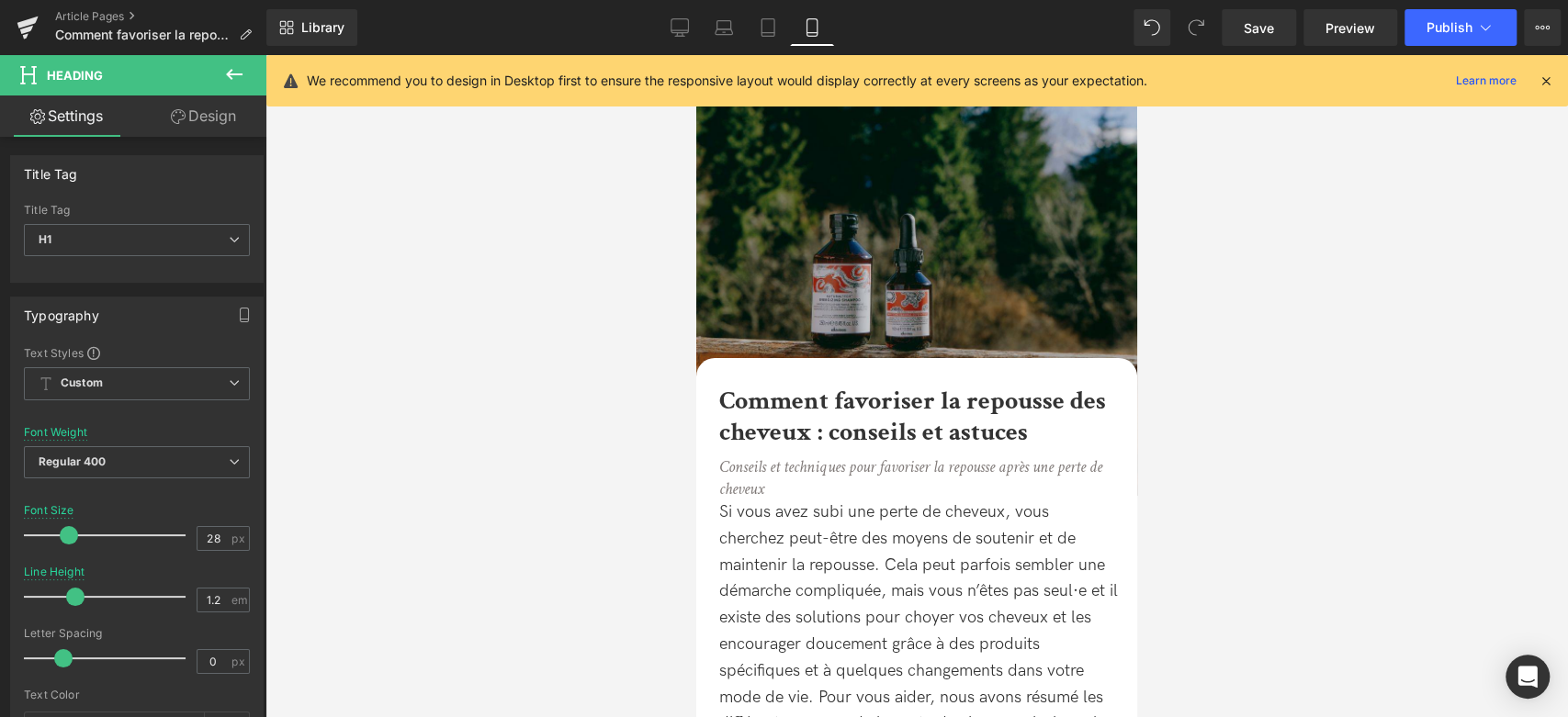
scroll to position [128, 0]
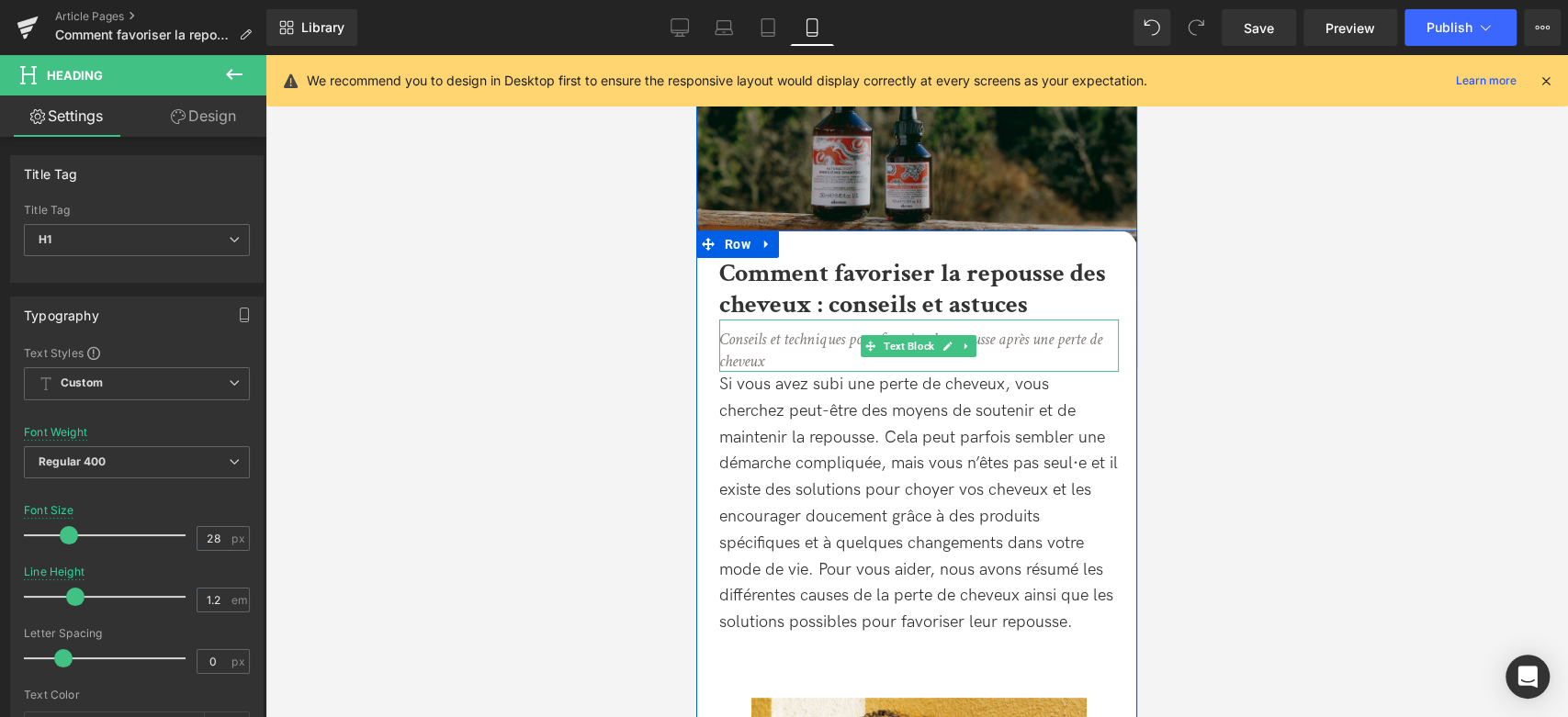
click at [763, 334] on icon "Conseils et techniques pour favoriser la repousse après une perte de cheveux" at bounding box center [911, 350] width 383 height 42
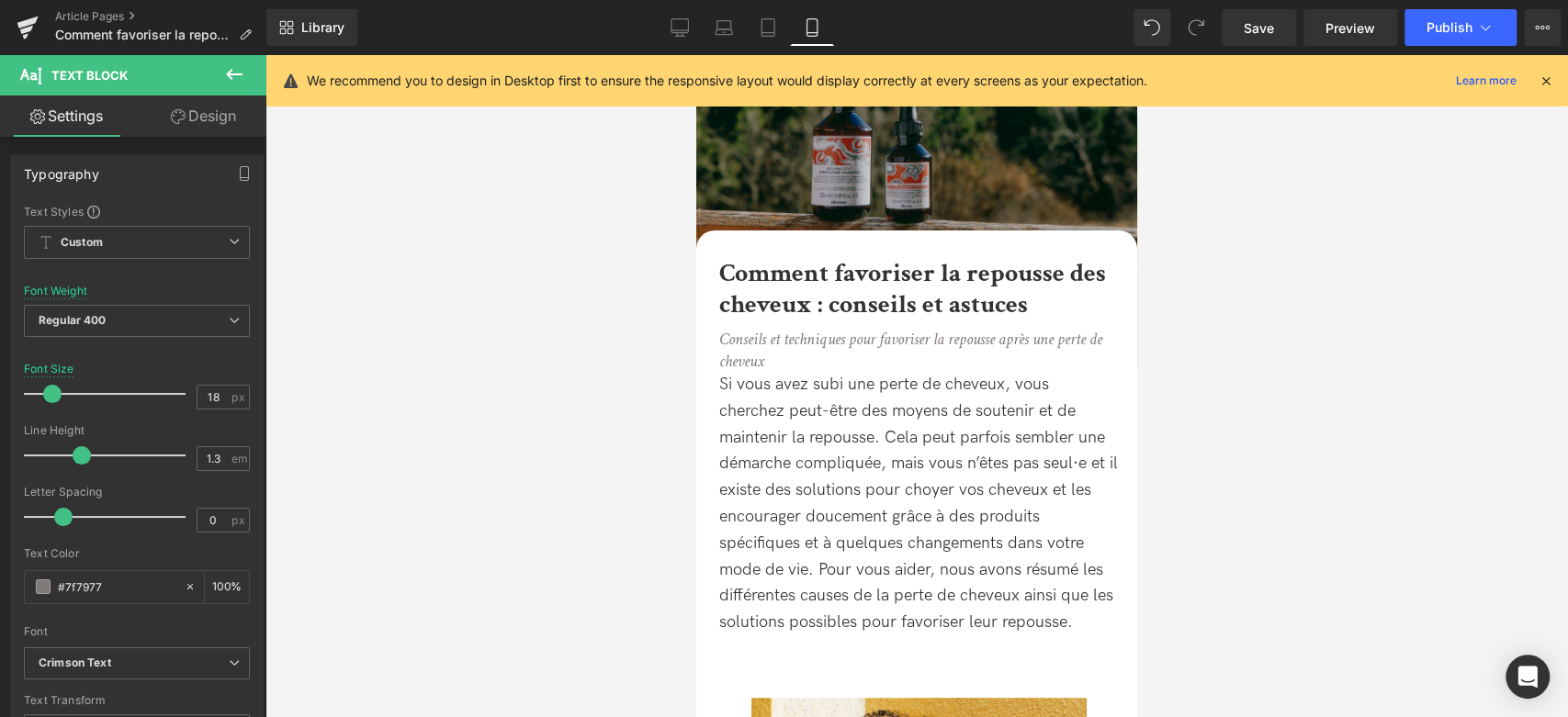
click at [234, 129] on link "Design" at bounding box center [203, 116] width 133 height 41
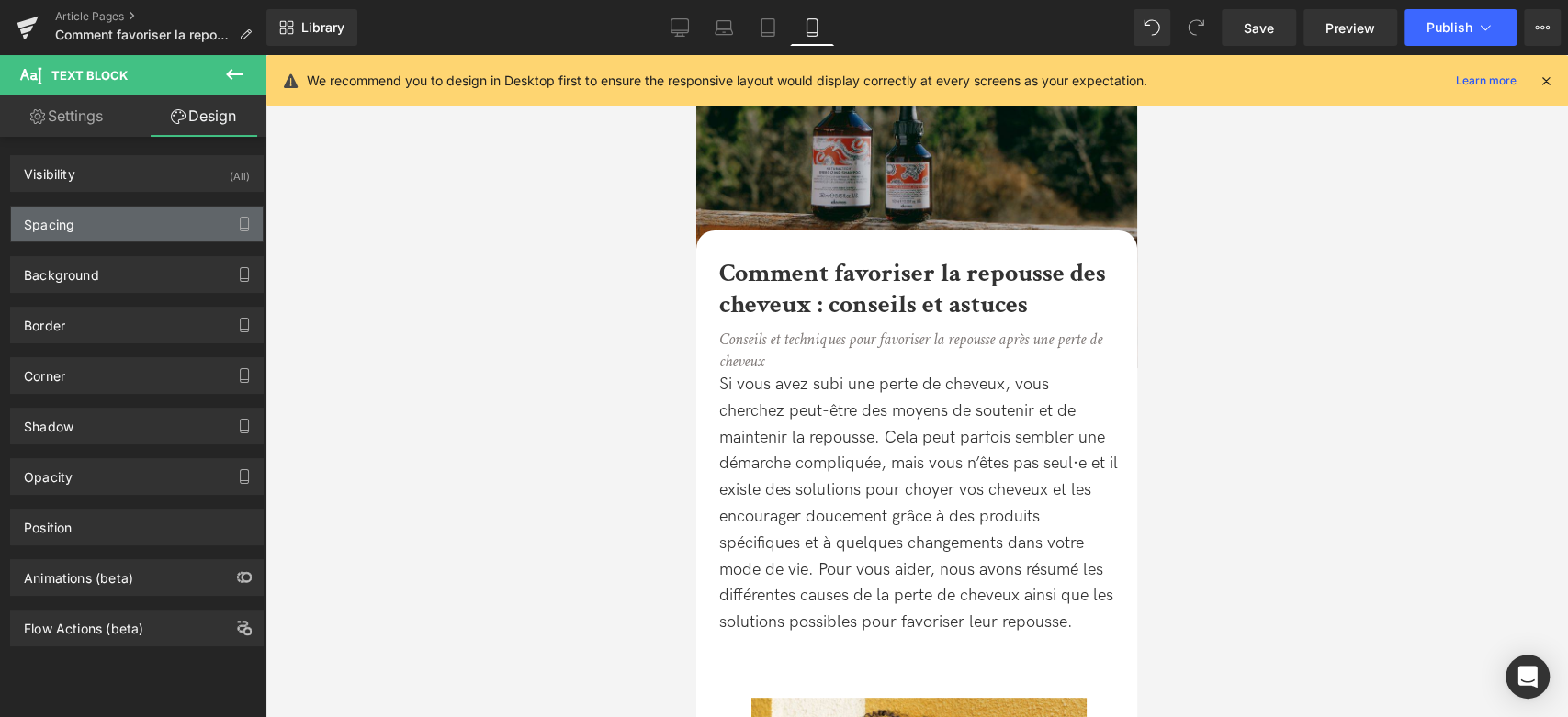
click at [206, 222] on div "Spacing" at bounding box center [137, 223] width 252 height 35
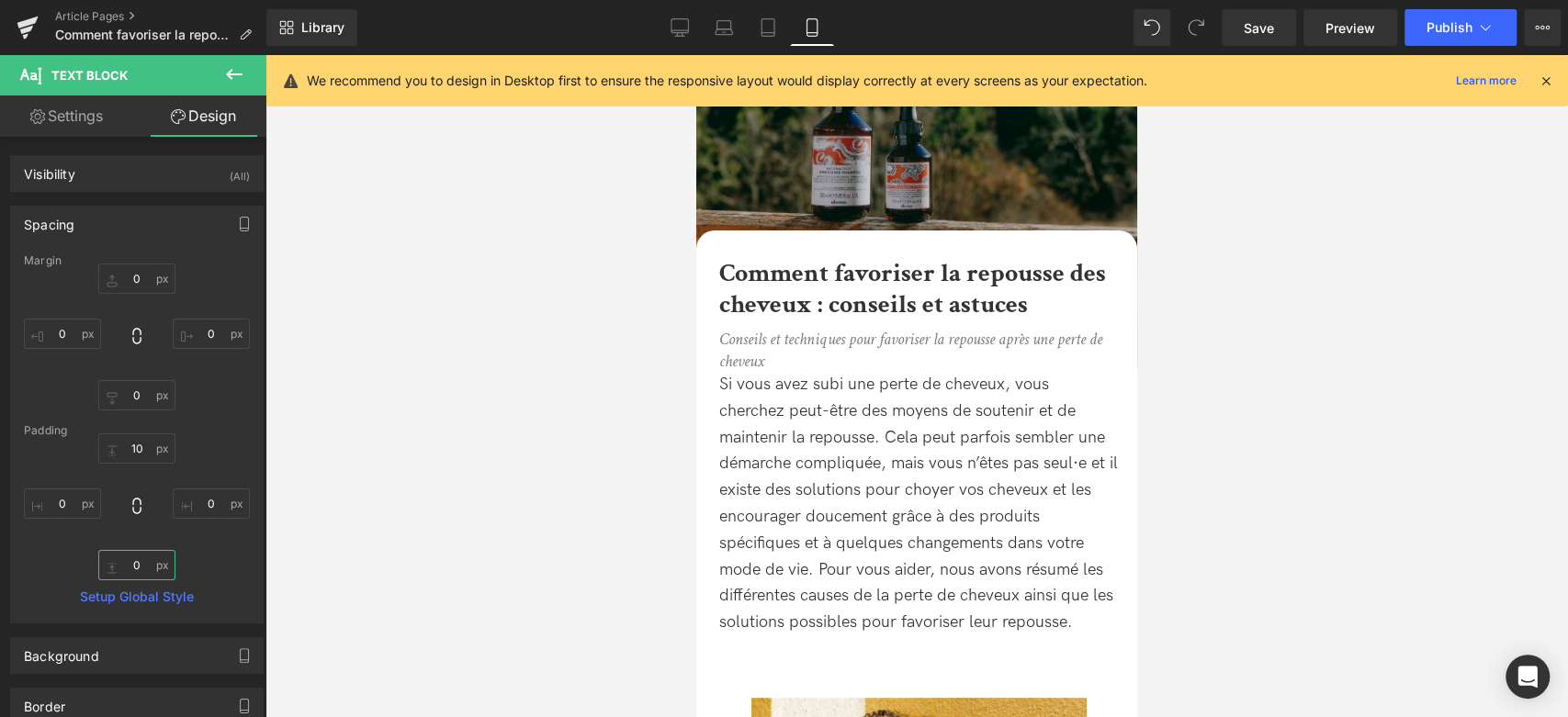
click at [137, 563] on input "0" at bounding box center [137, 566] width 78 height 30
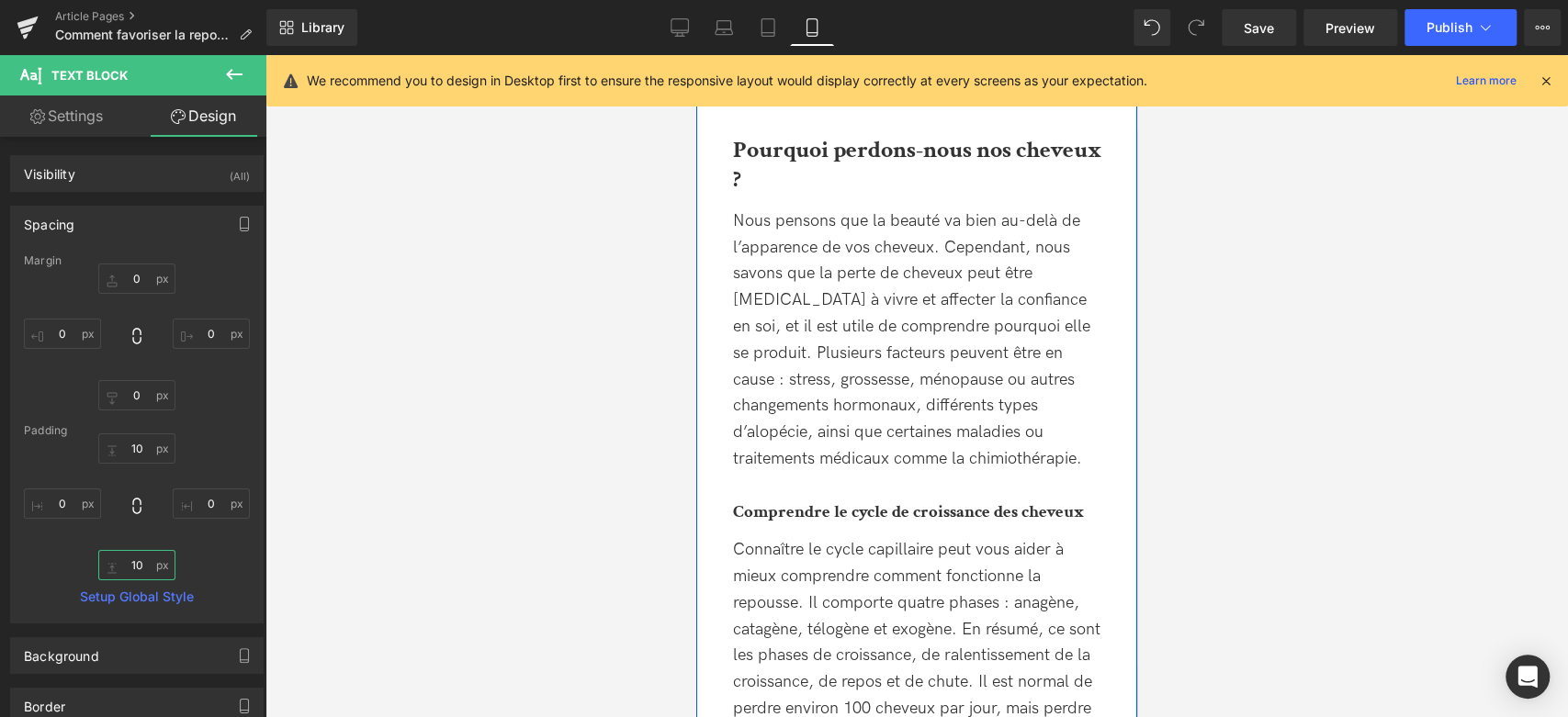
scroll to position [1069, 0]
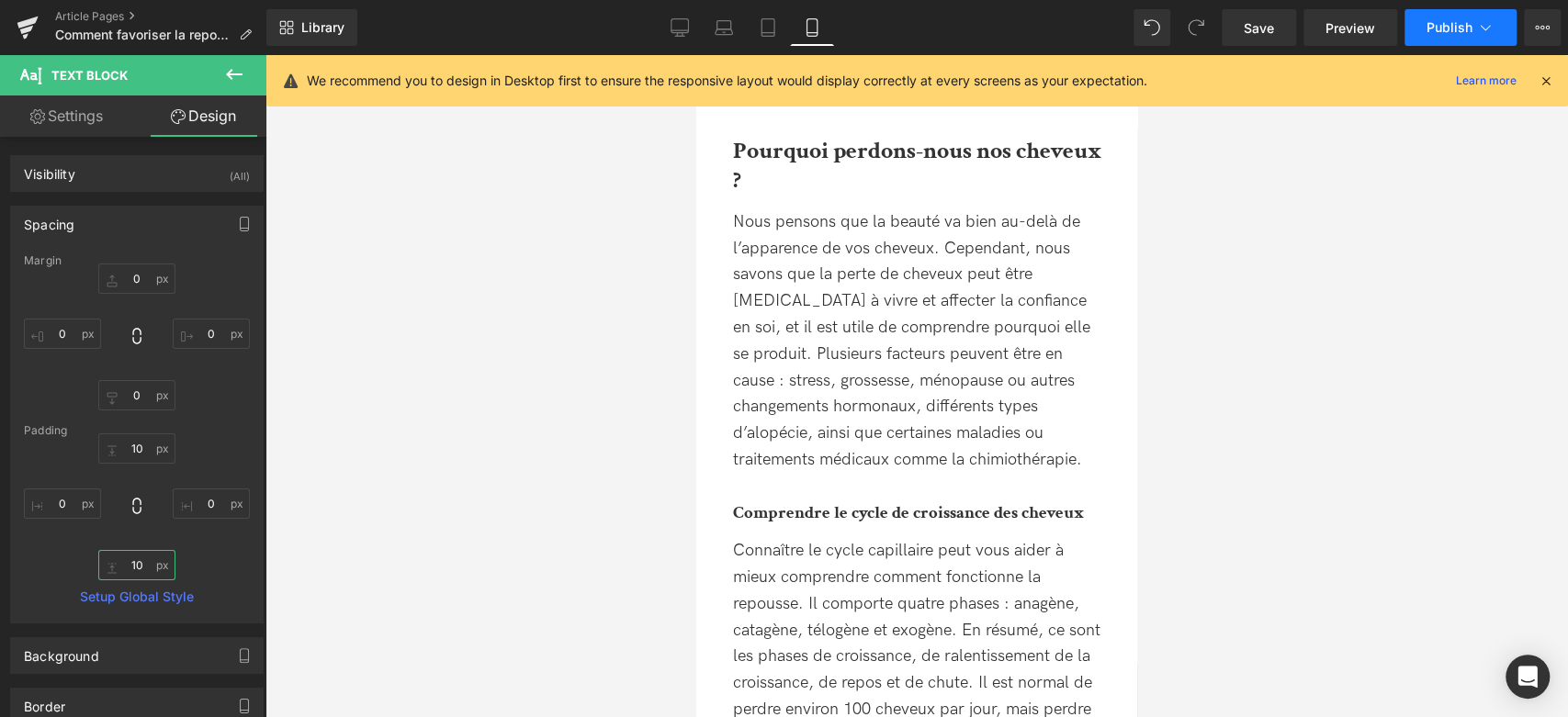
type input "10"
click at [1458, 25] on span "Publish" at bounding box center [1449, 28] width 46 height 15
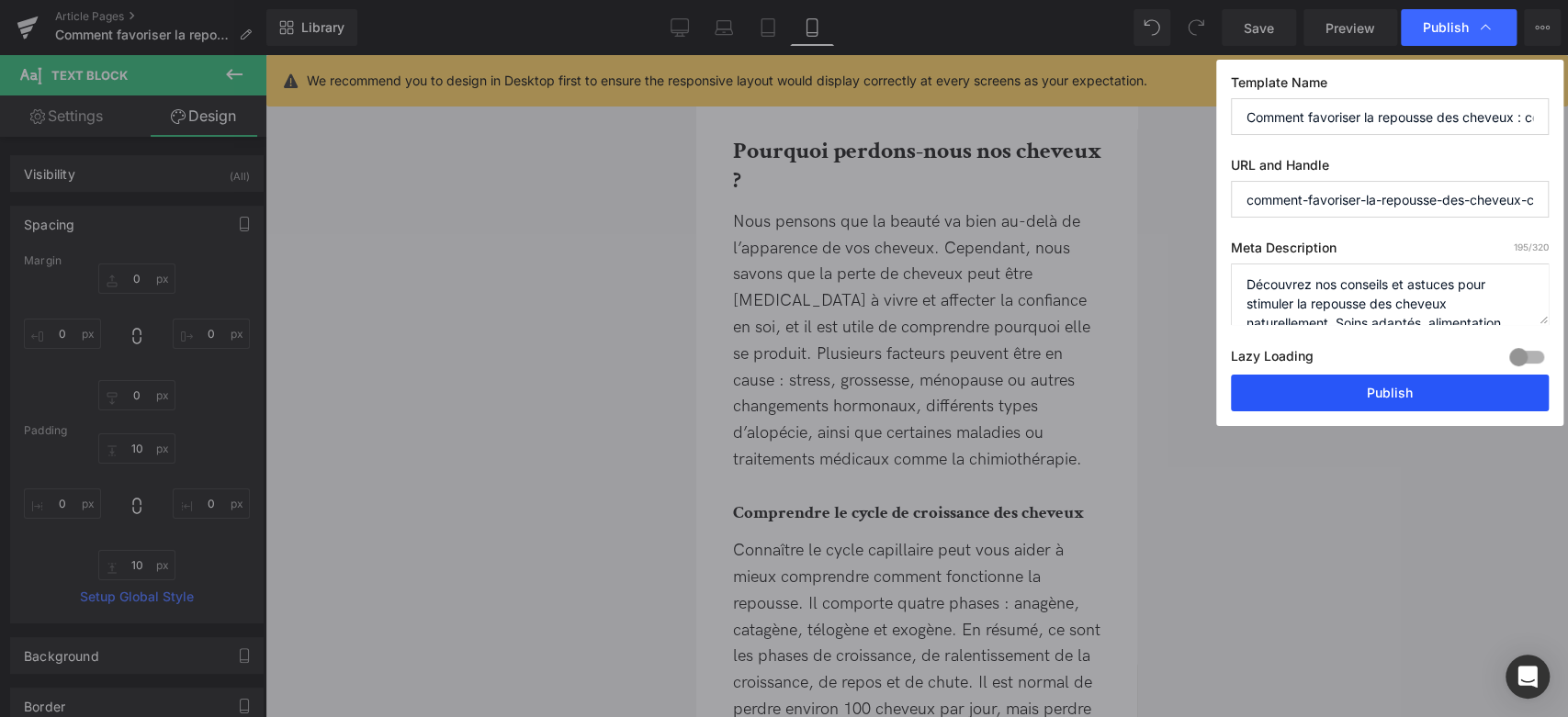
click at [1382, 381] on button "Publish" at bounding box center [1390, 393] width 318 height 36
